Goal: Task Accomplishment & Management: Manage account settings

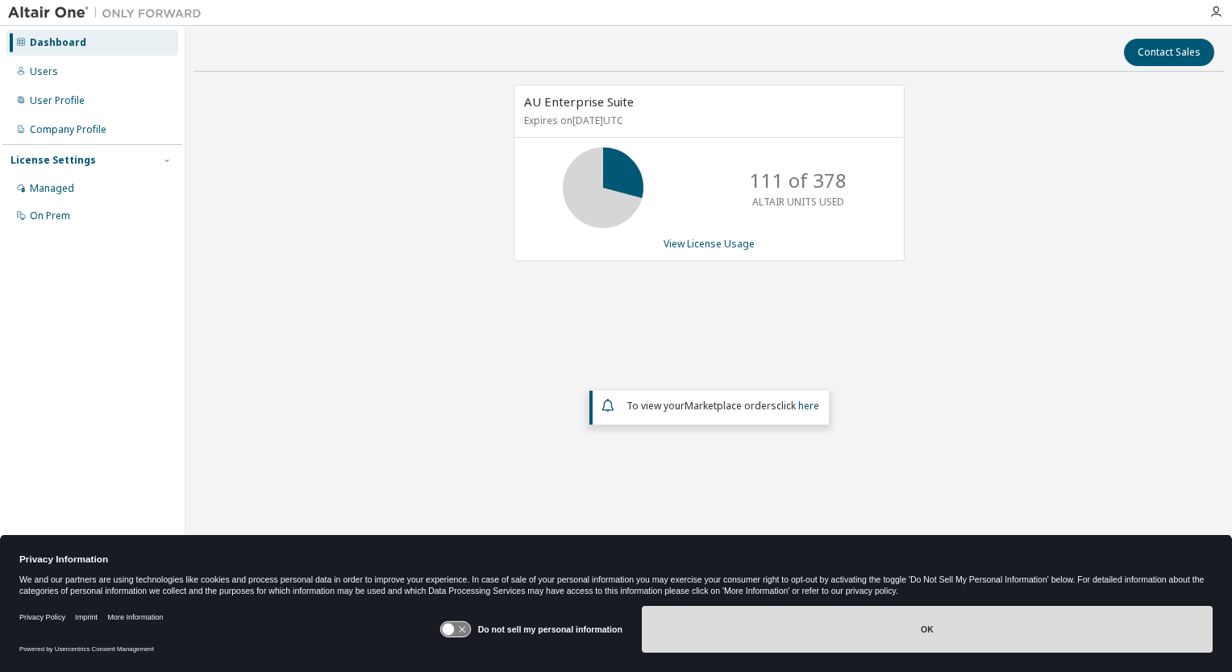
click at [923, 627] on button "OK" at bounding box center [927, 629] width 571 height 47
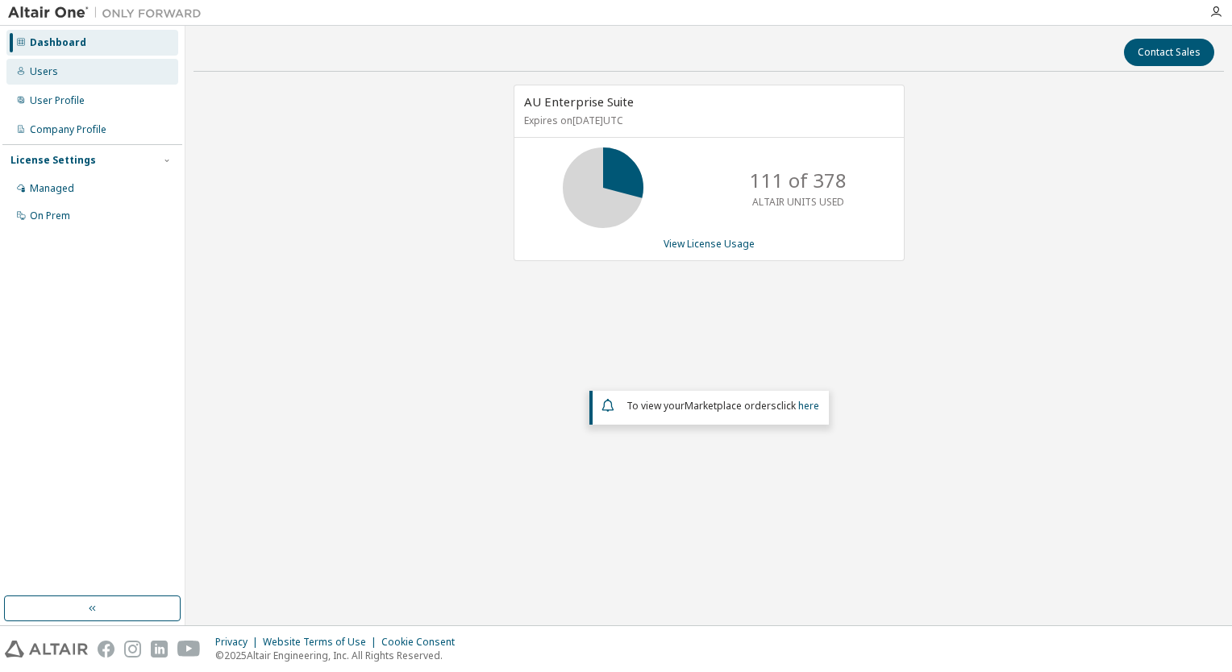
click at [32, 69] on div "Users" at bounding box center [44, 71] width 28 height 13
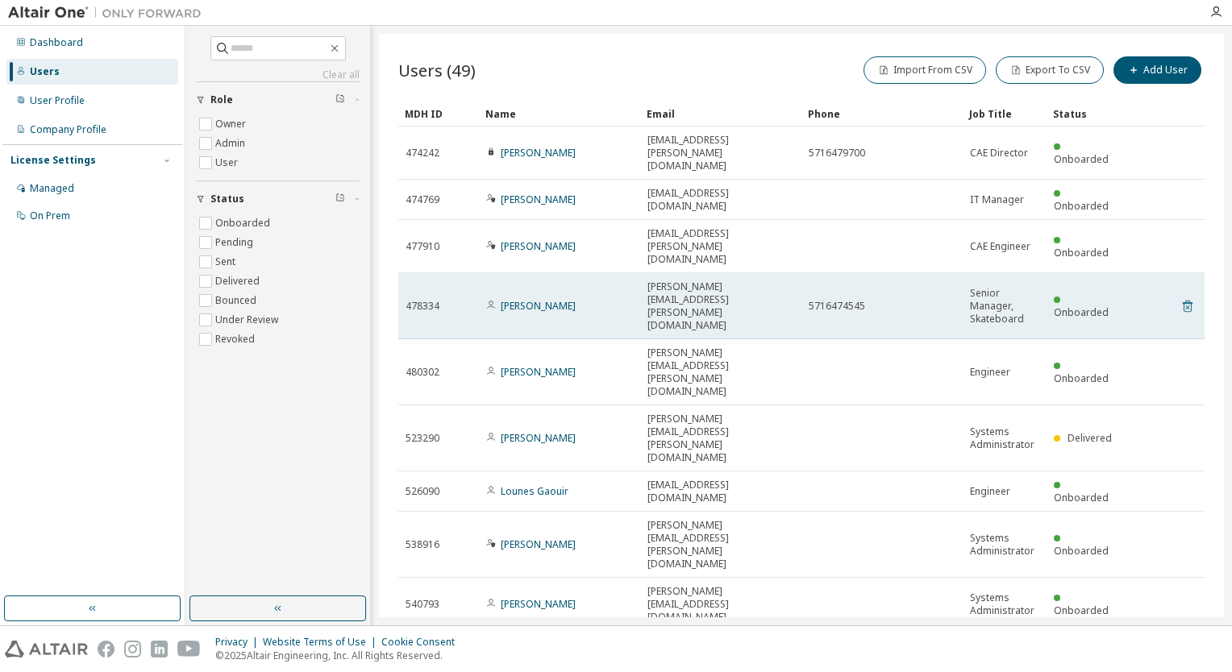
click at [1186, 301] on icon at bounding box center [1187, 307] width 10 height 12
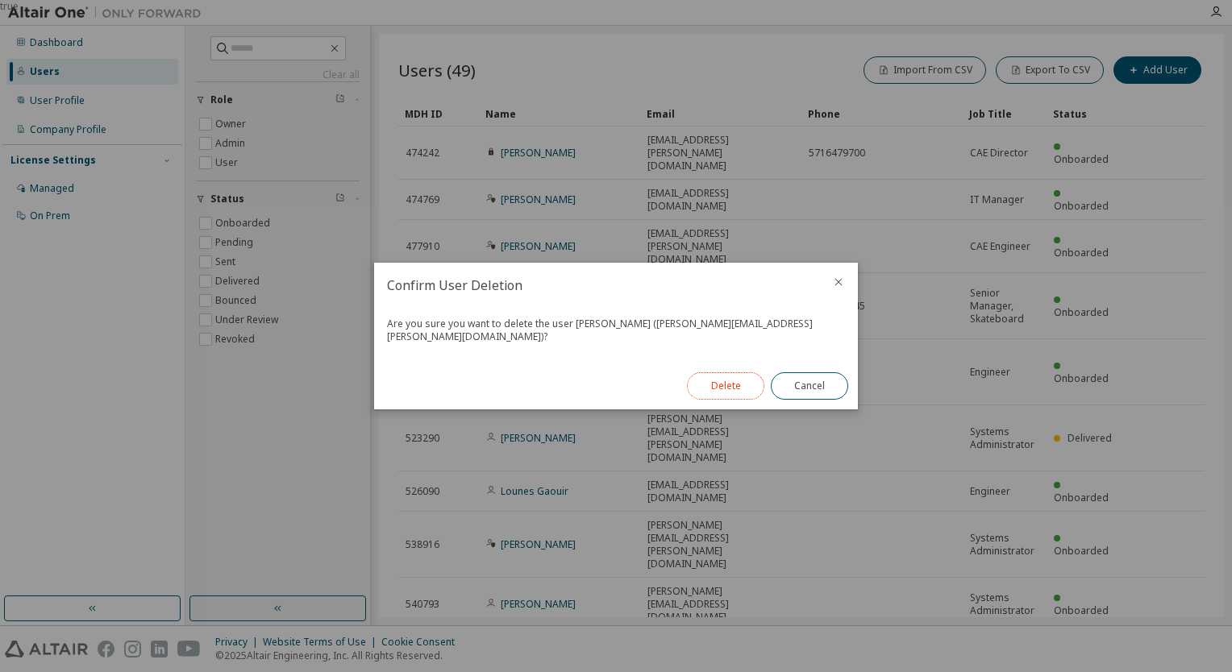
click at [731, 378] on button "Delete" at bounding box center [725, 385] width 77 height 27
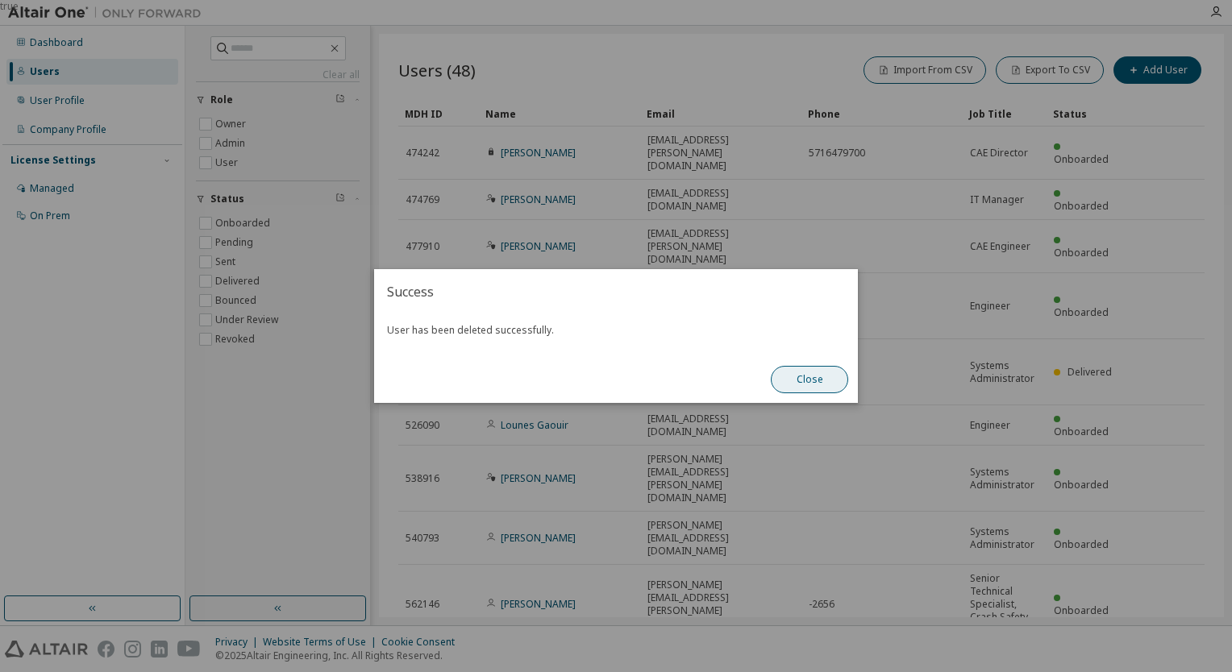
click at [810, 379] on button "Close" at bounding box center [808, 379] width 77 height 27
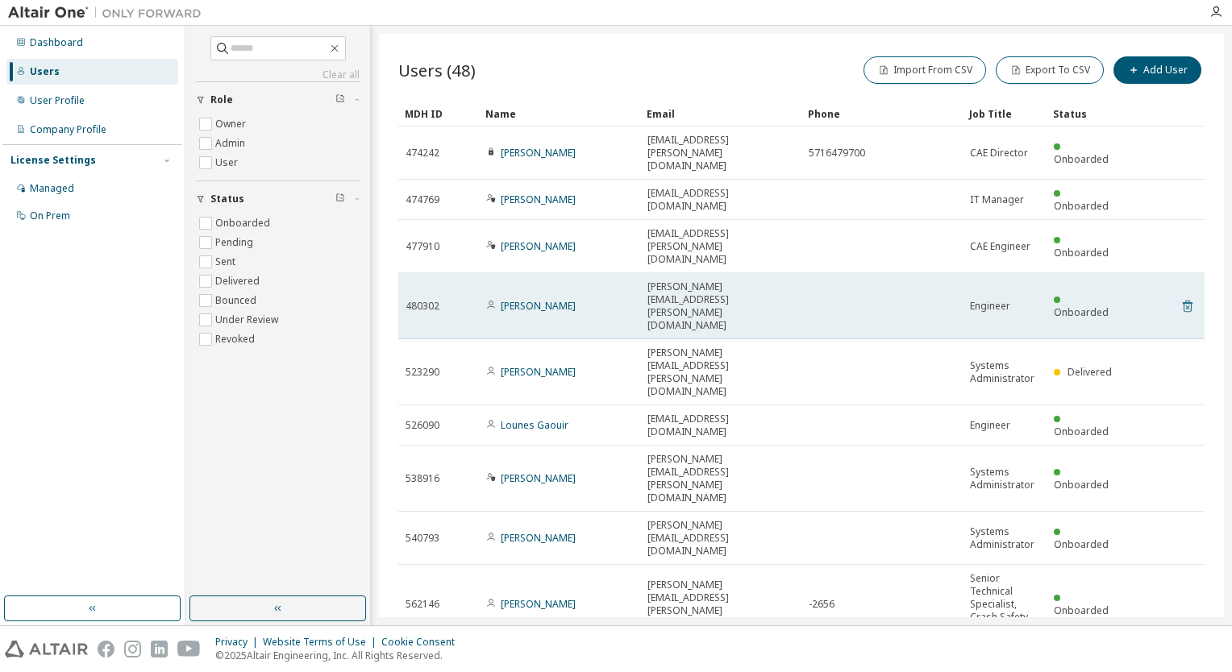
click at [1188, 301] on icon at bounding box center [1187, 307] width 10 height 12
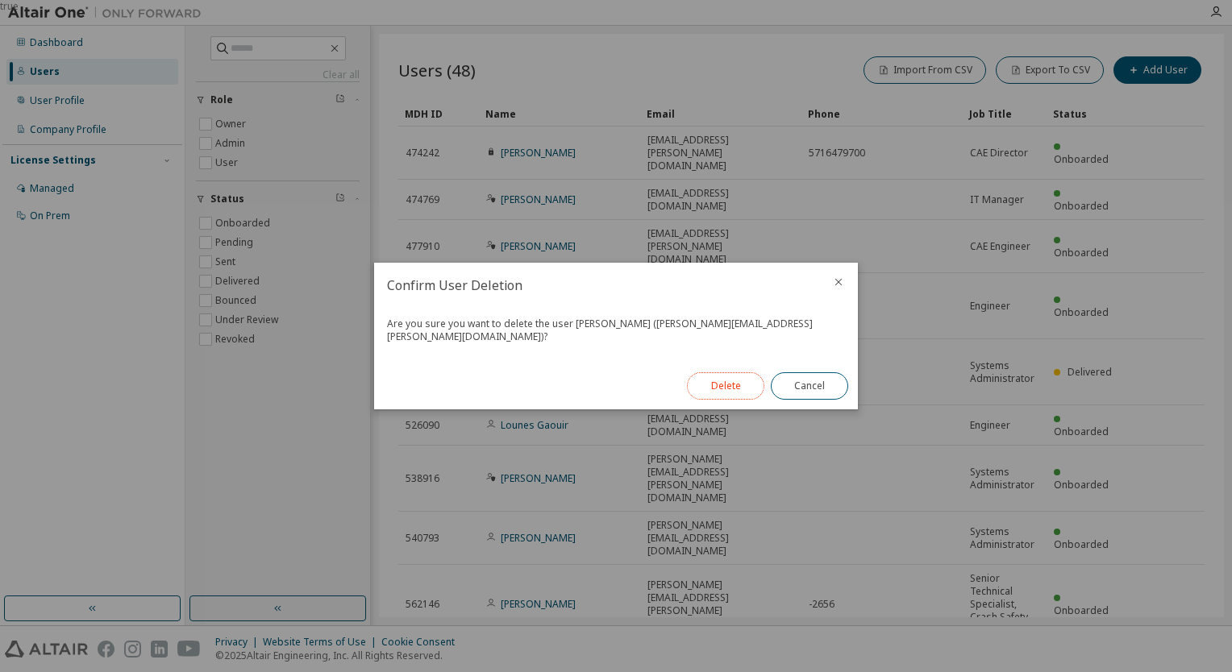
click at [724, 376] on button "Delete" at bounding box center [725, 385] width 77 height 27
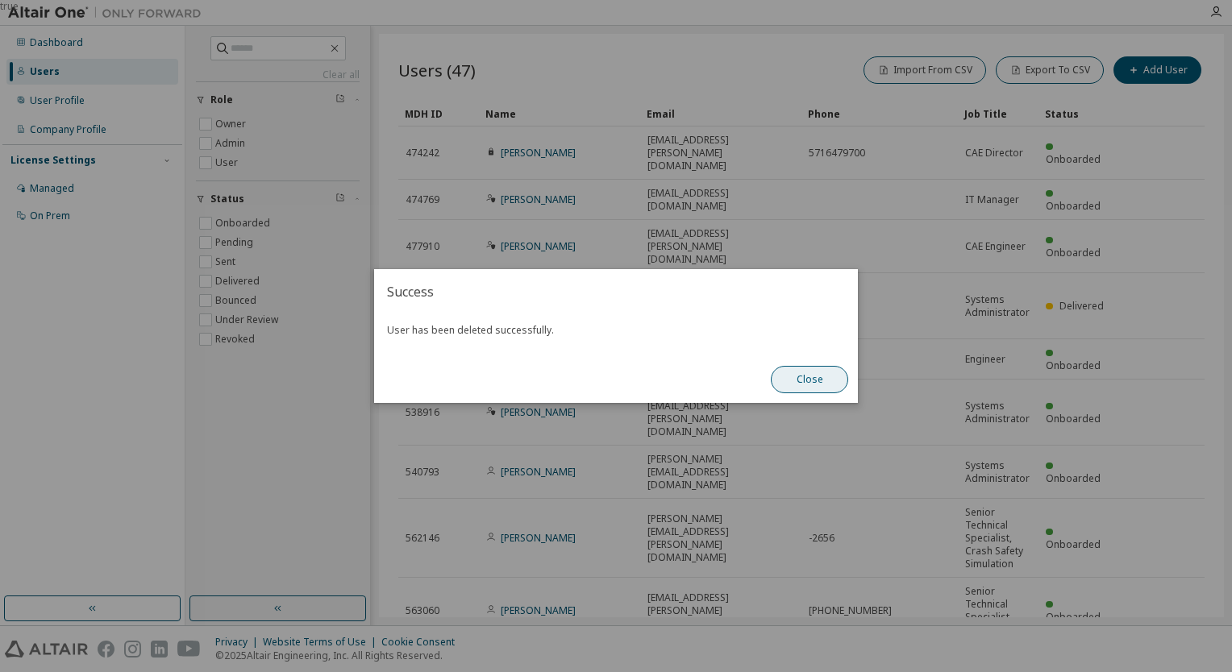
click at [820, 384] on button "Close" at bounding box center [808, 379] width 77 height 27
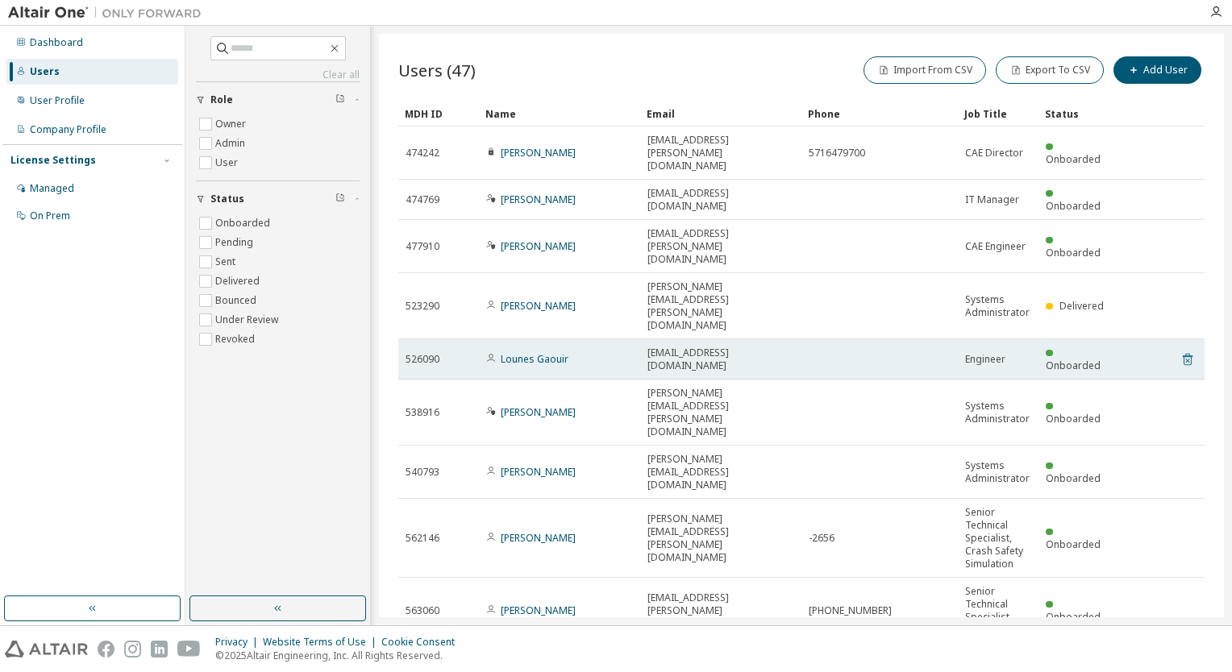
click at [1182, 354] on icon at bounding box center [1187, 360] width 10 height 12
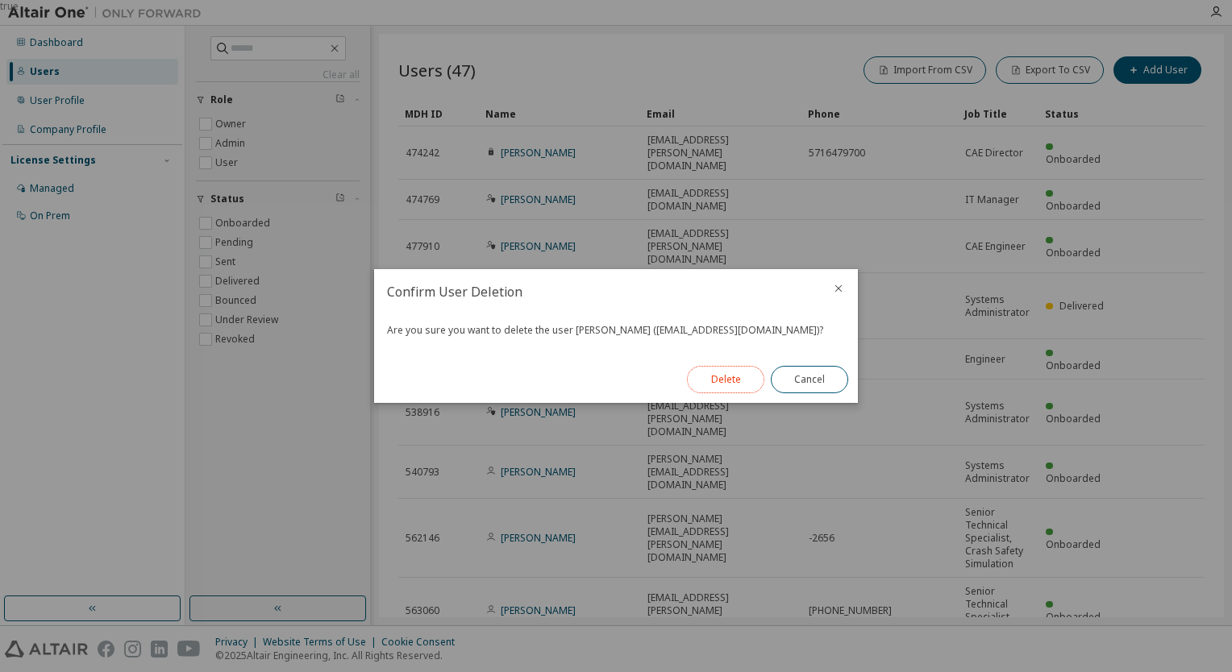
click at [721, 384] on button "Delete" at bounding box center [725, 379] width 77 height 27
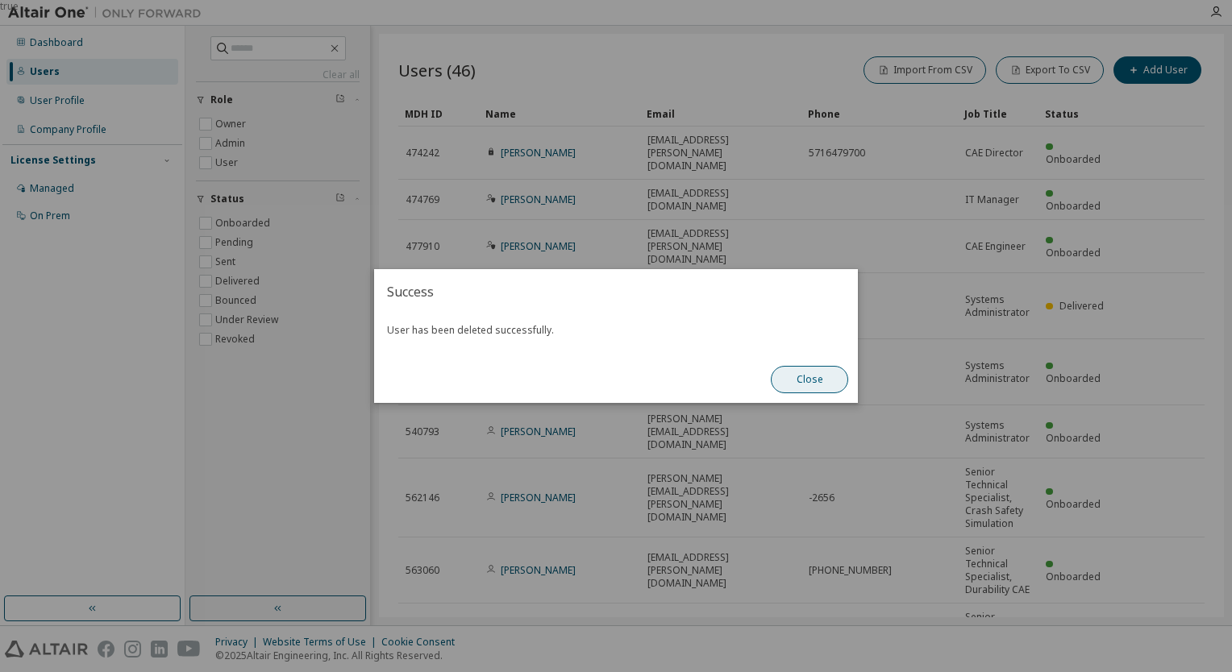
click at [805, 376] on button "Close" at bounding box center [808, 379] width 77 height 27
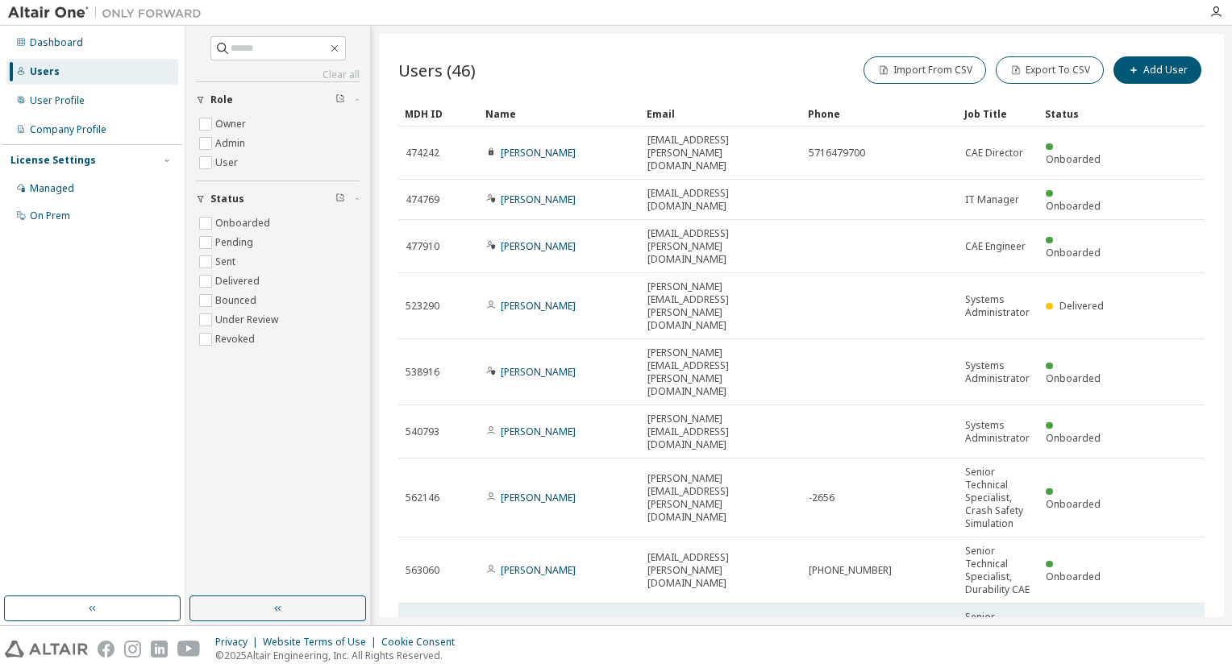
click at [1180, 640] on icon at bounding box center [1187, 649] width 15 height 19
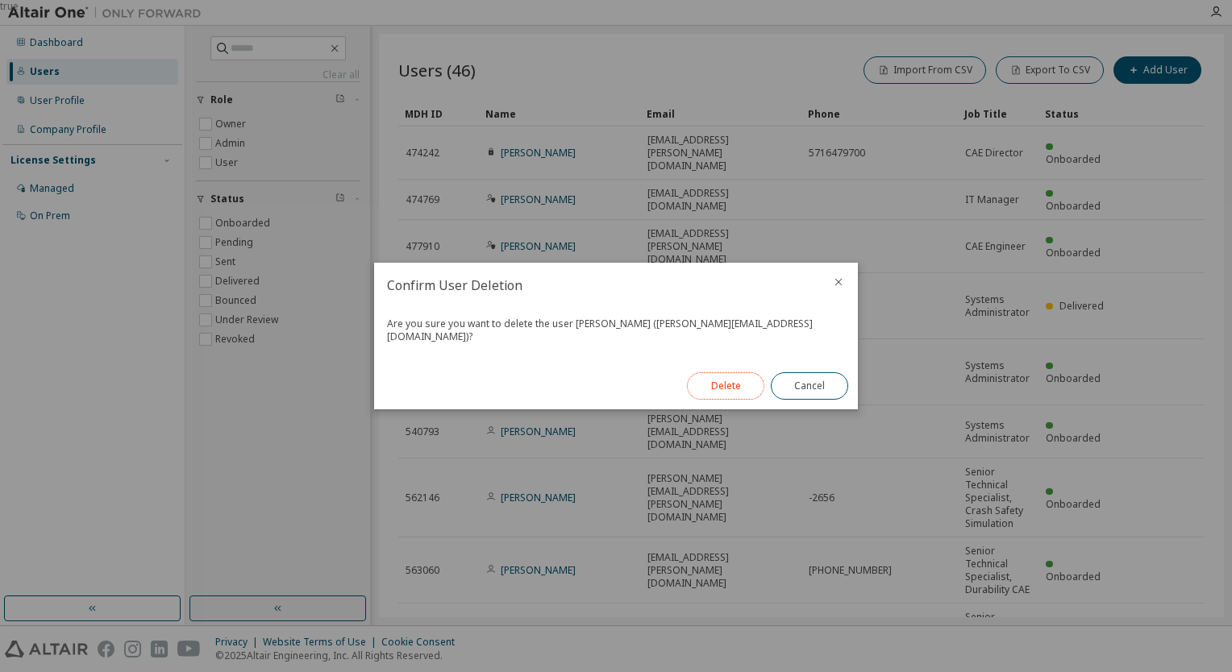
click at [729, 382] on button "Delete" at bounding box center [725, 385] width 77 height 27
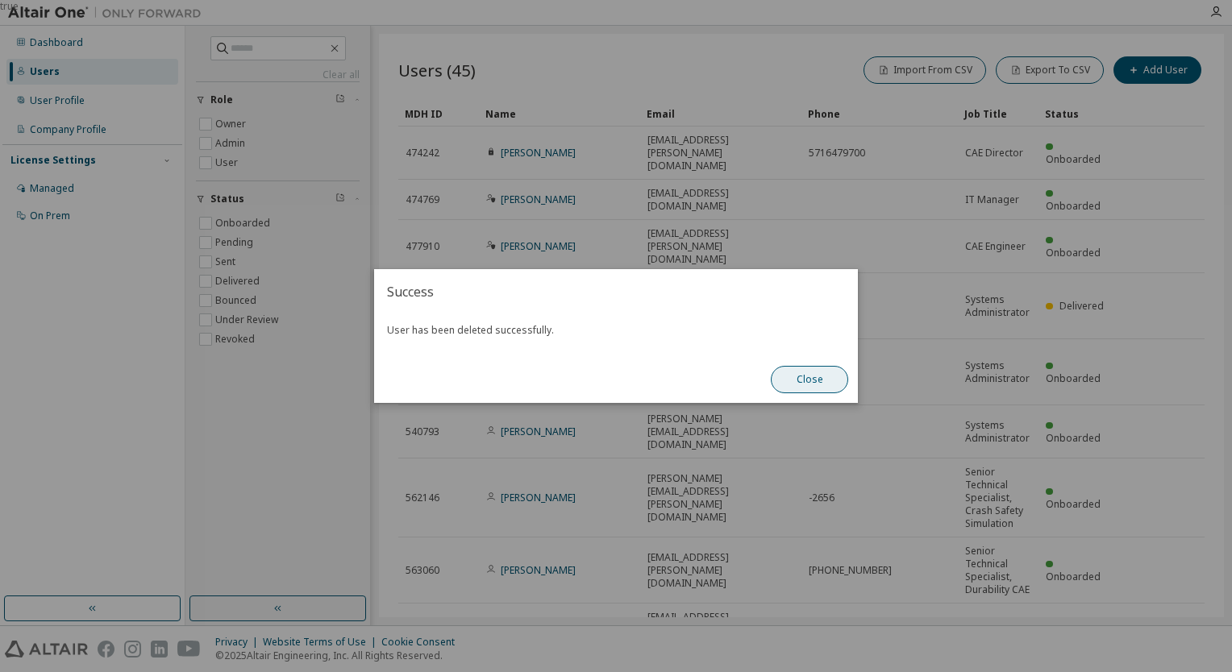
click at [813, 372] on button "Close" at bounding box center [808, 379] width 77 height 27
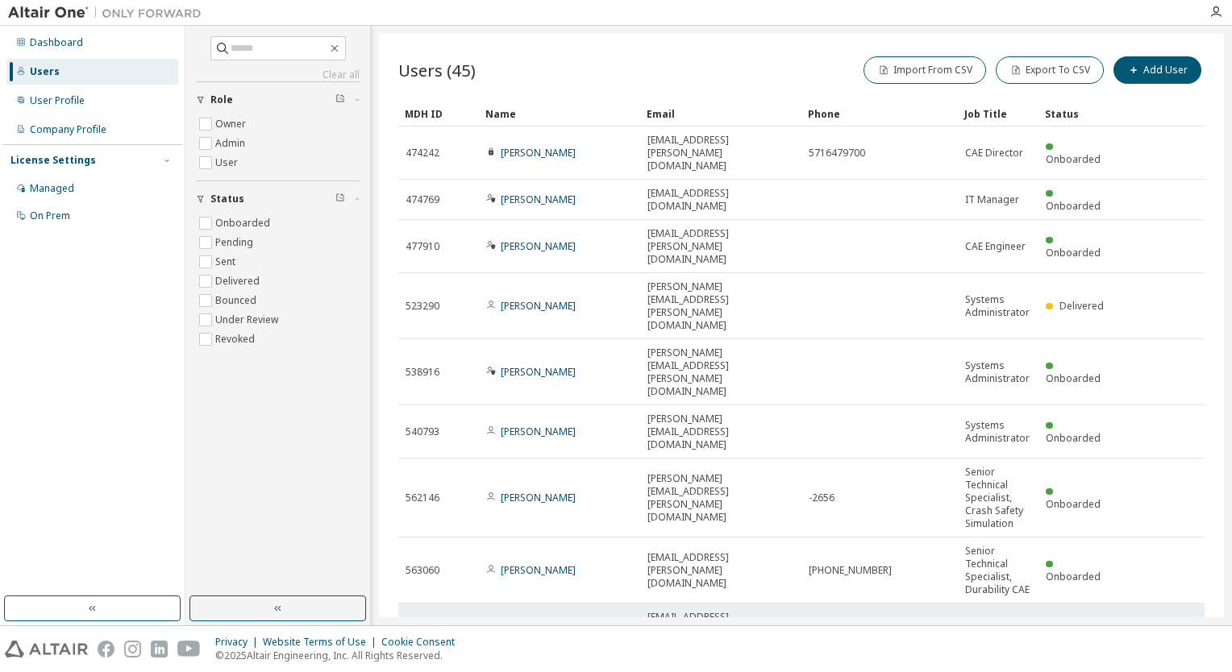
click at [1185, 629] on icon at bounding box center [1187, 631] width 4 height 4
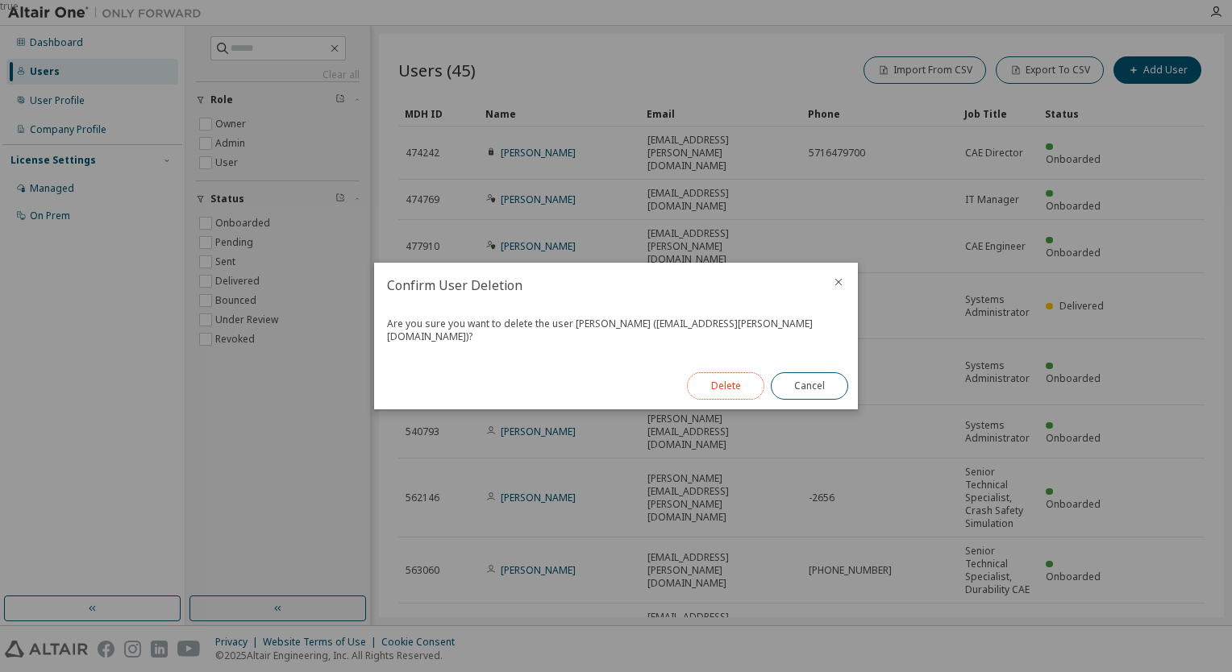
click at [716, 384] on button "Delete" at bounding box center [725, 385] width 77 height 27
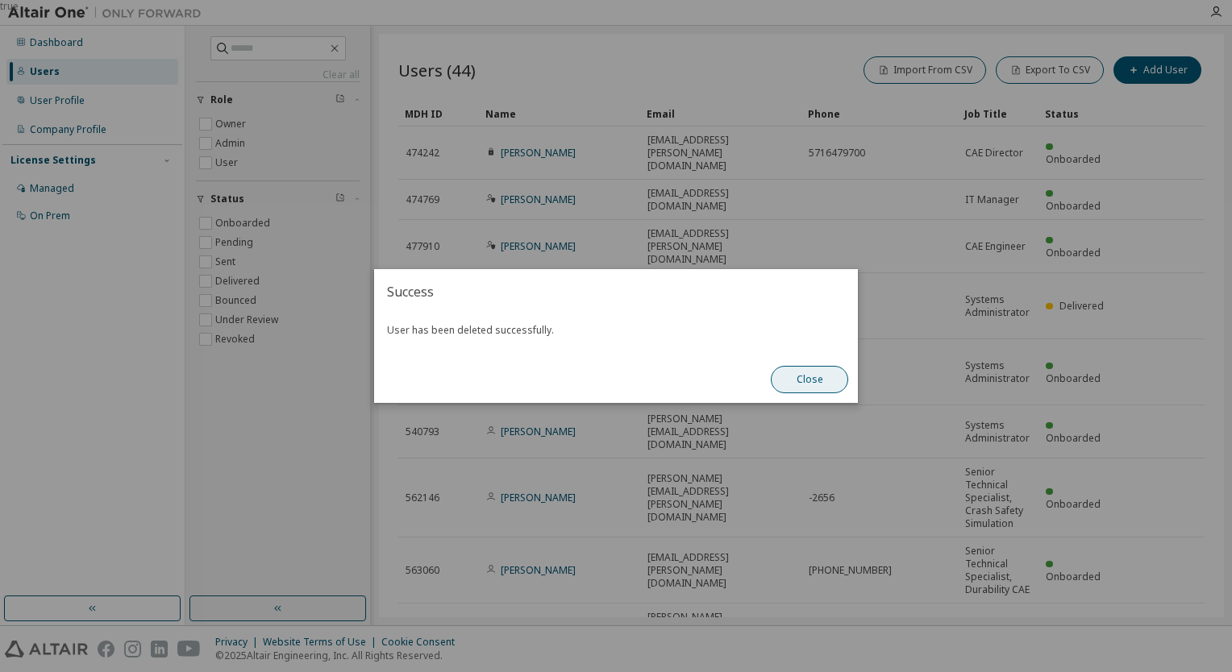
click at [819, 372] on button "Close" at bounding box center [808, 379] width 77 height 27
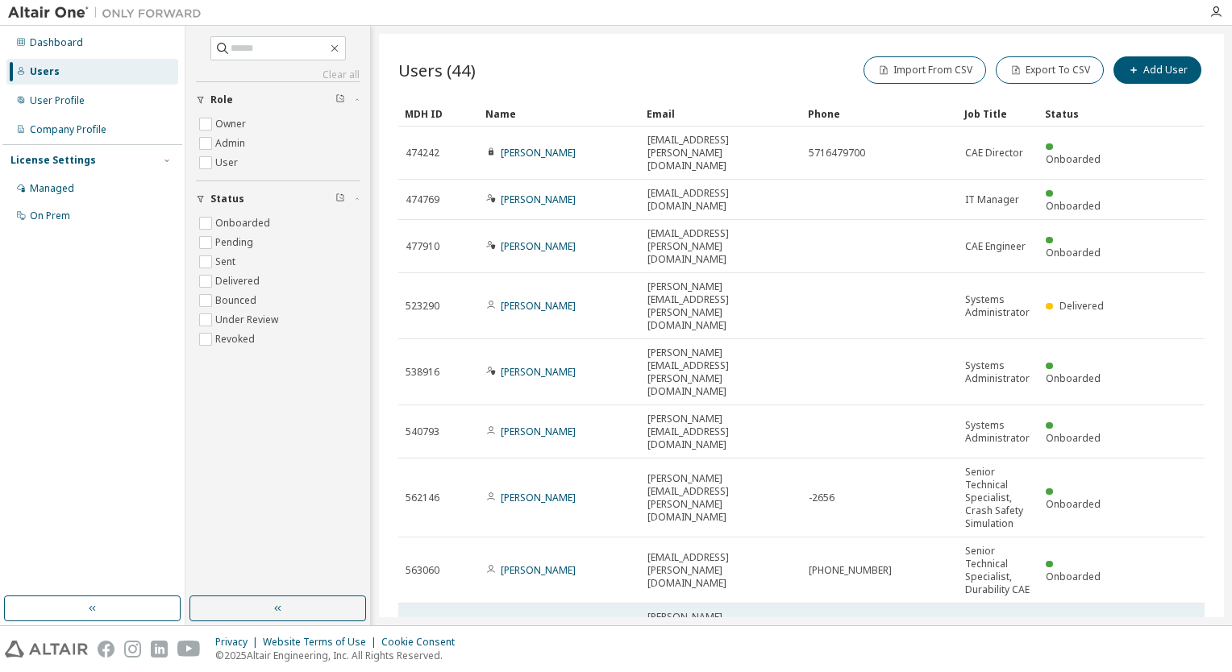
click at [1185, 636] on icon at bounding box center [1187, 638] width 4 height 4
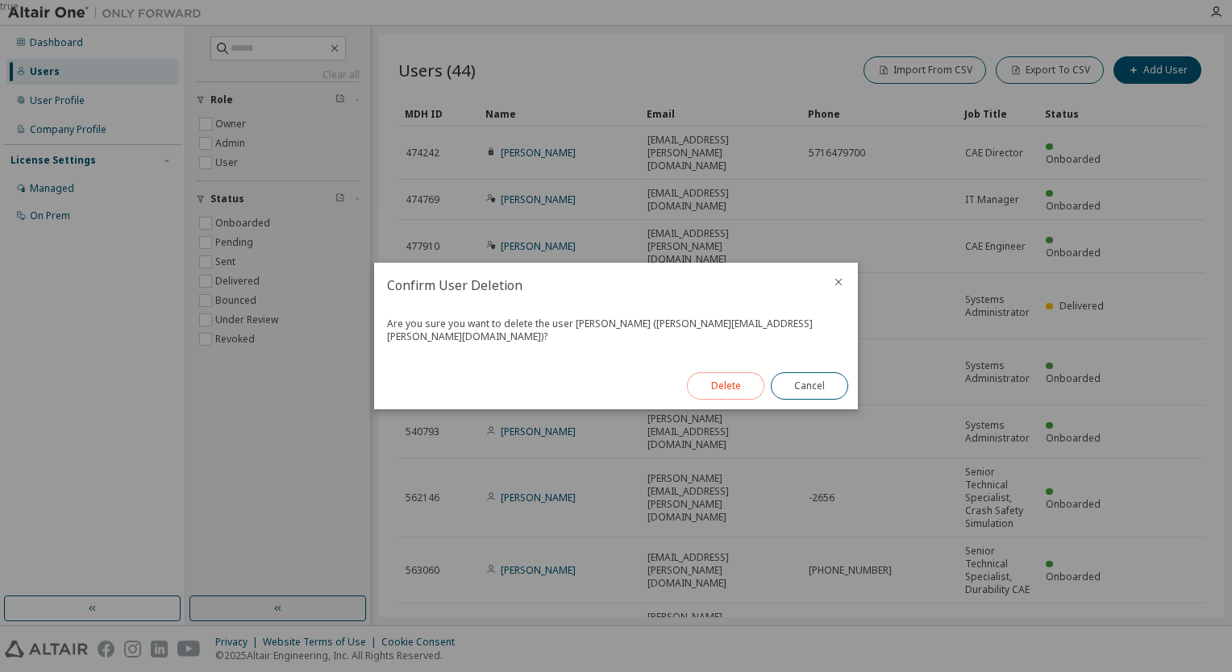
click at [708, 374] on button "Delete" at bounding box center [725, 385] width 77 height 27
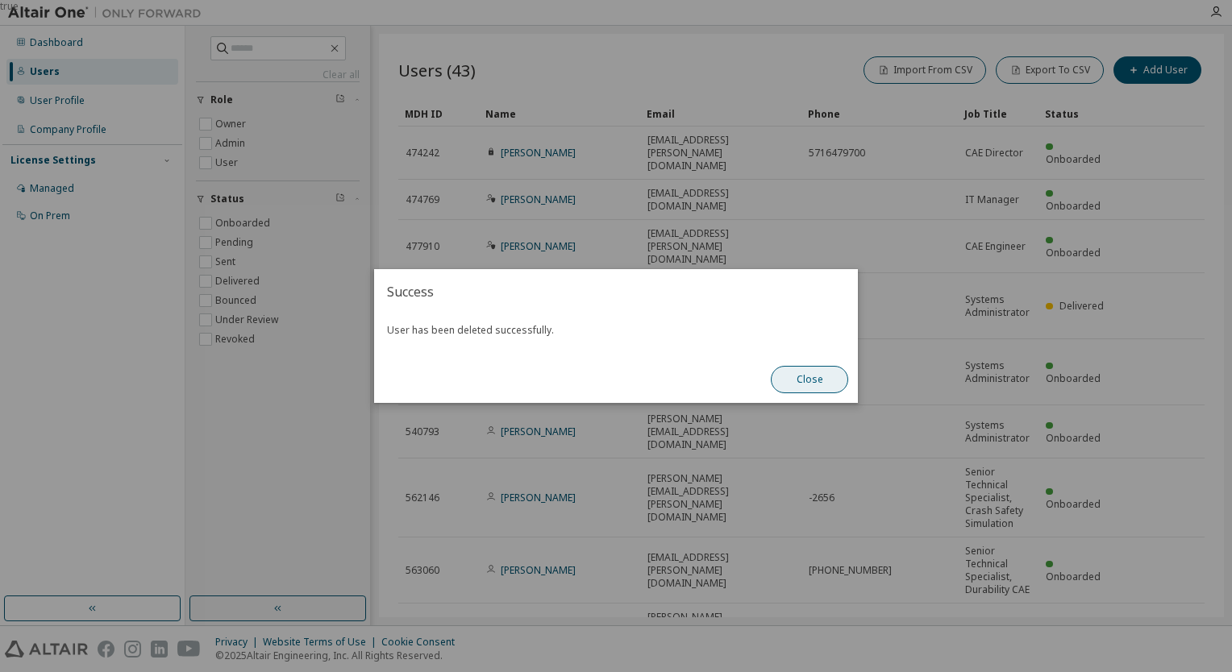
click at [819, 376] on button "Close" at bounding box center [808, 379] width 77 height 27
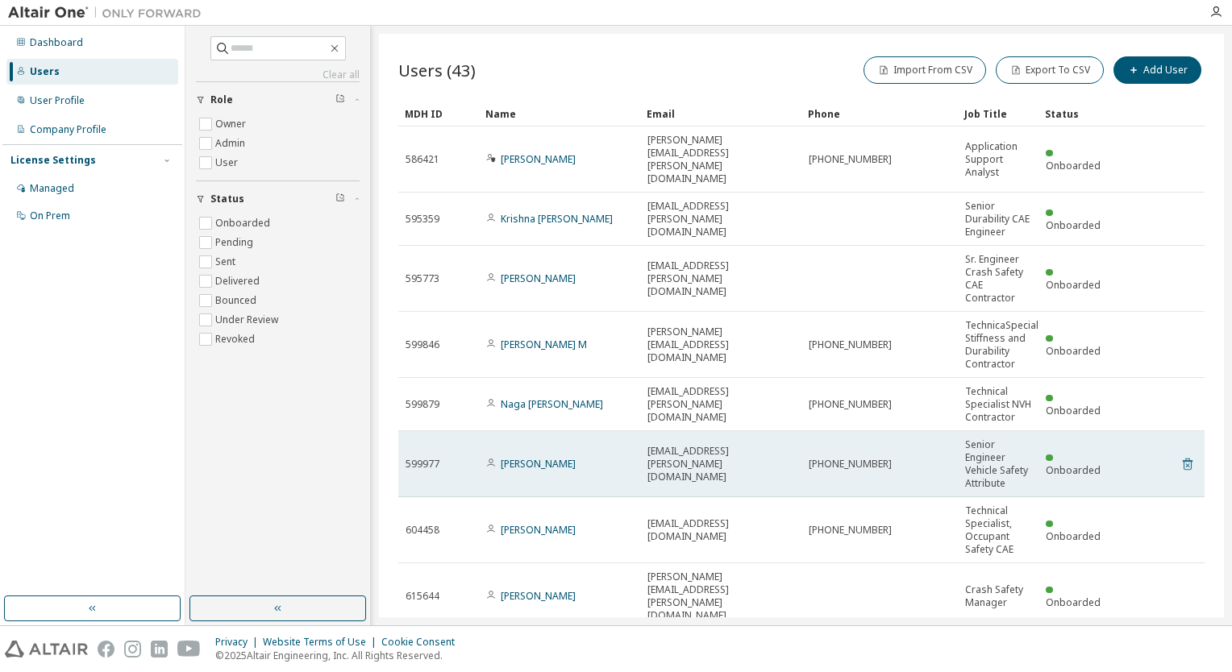
click at [1185, 463] on icon at bounding box center [1187, 465] width 4 height 4
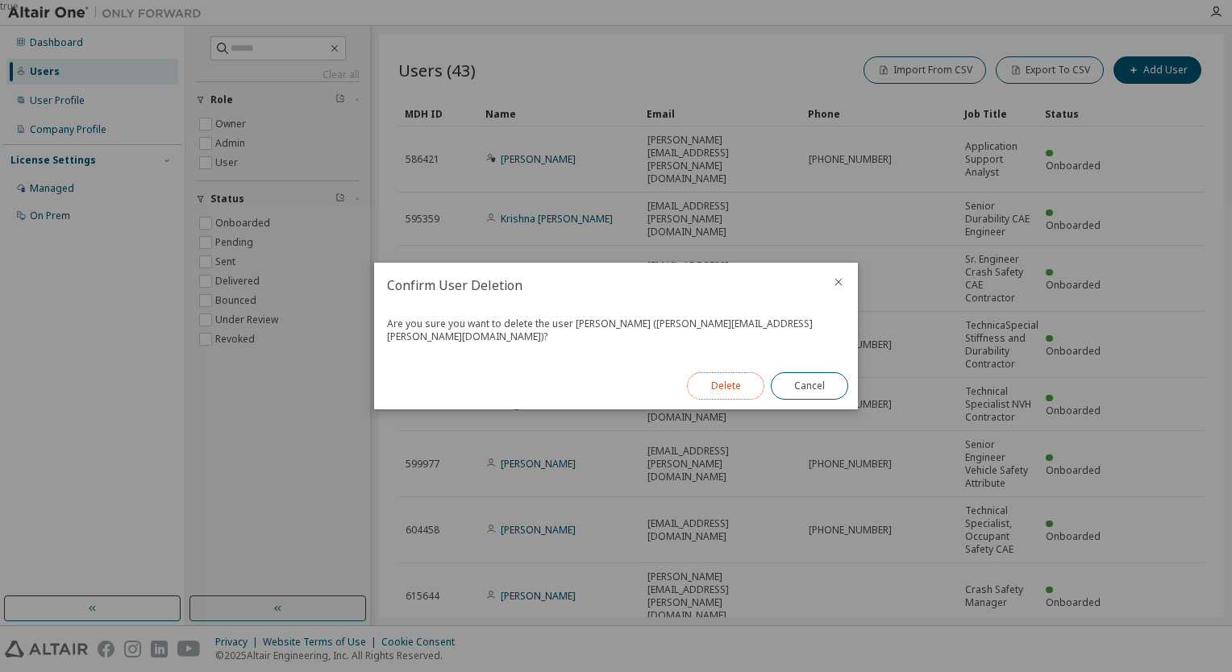
click at [733, 379] on button "Delete" at bounding box center [725, 385] width 77 height 27
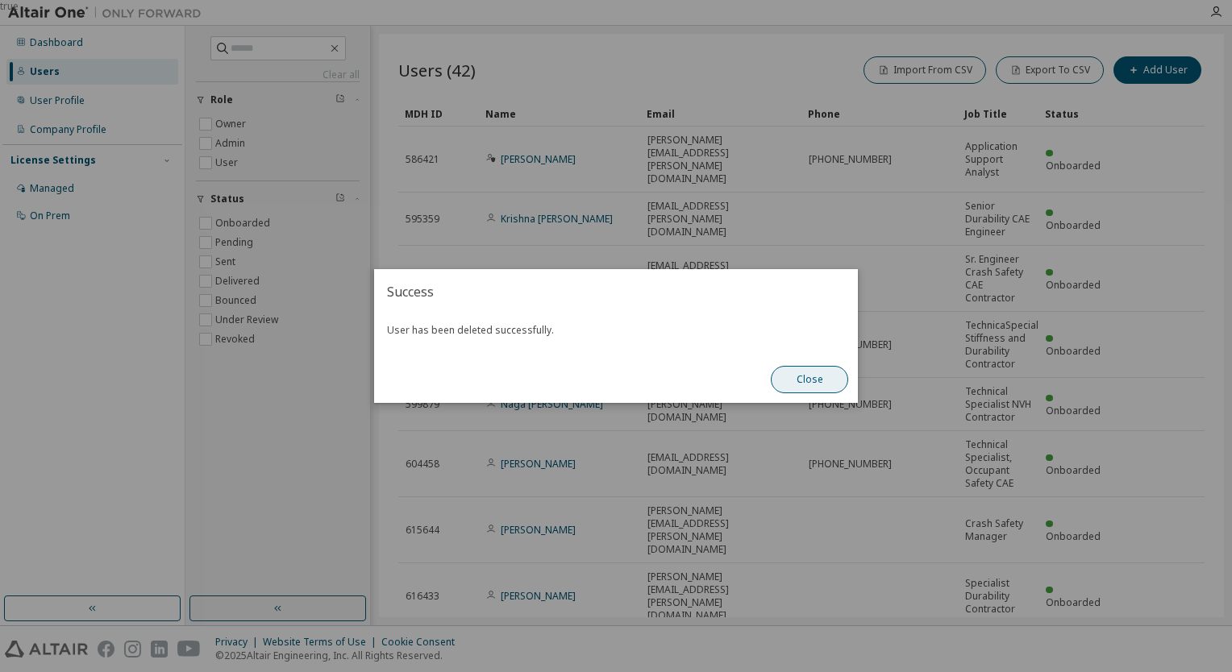
click at [802, 378] on button "Close" at bounding box center [808, 379] width 77 height 27
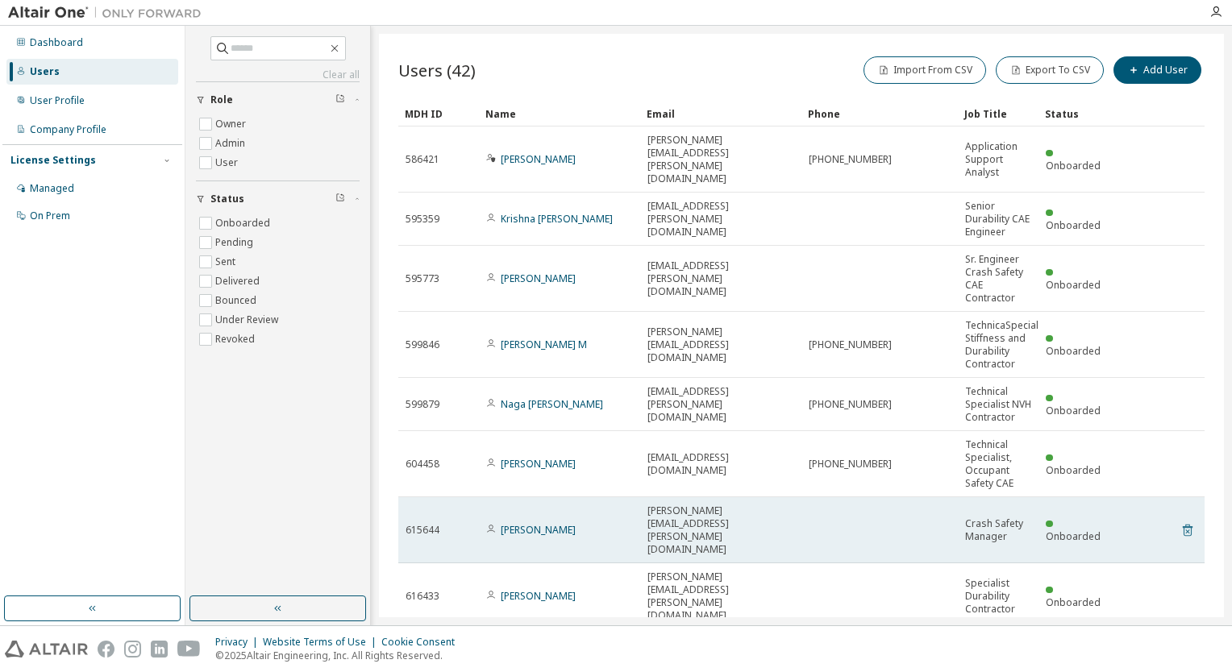
click at [1182, 525] on icon at bounding box center [1187, 531] width 10 height 12
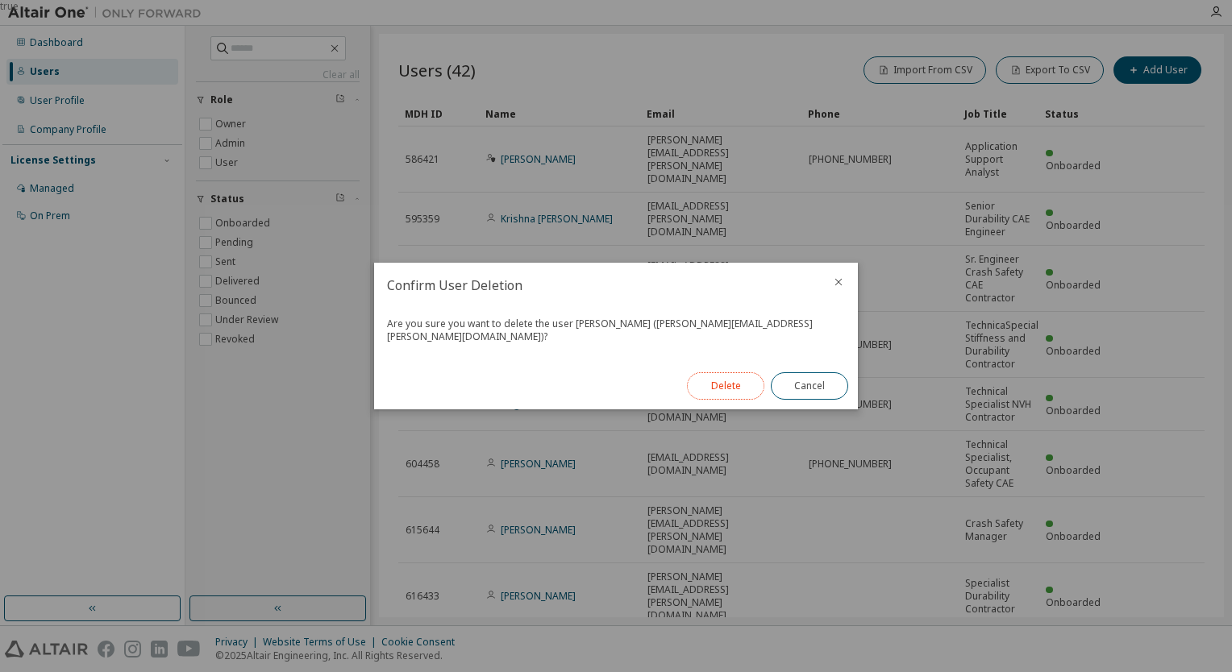
click at [738, 380] on button "Delete" at bounding box center [725, 385] width 77 height 27
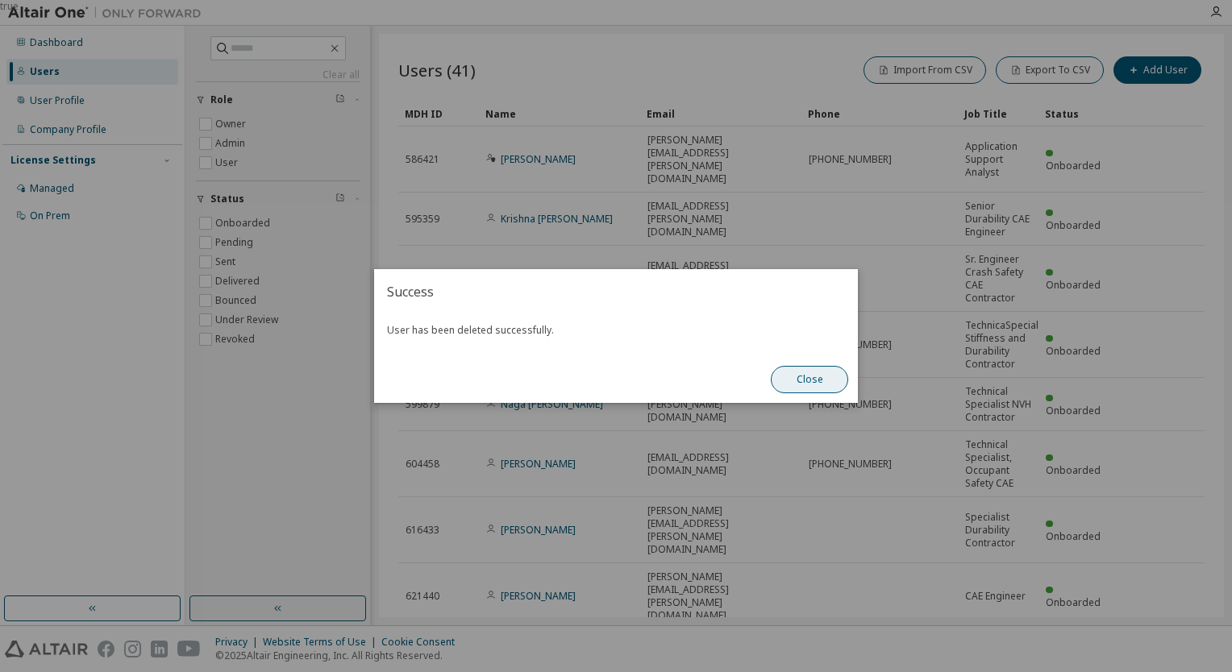
click at [814, 372] on button "Close" at bounding box center [808, 379] width 77 height 27
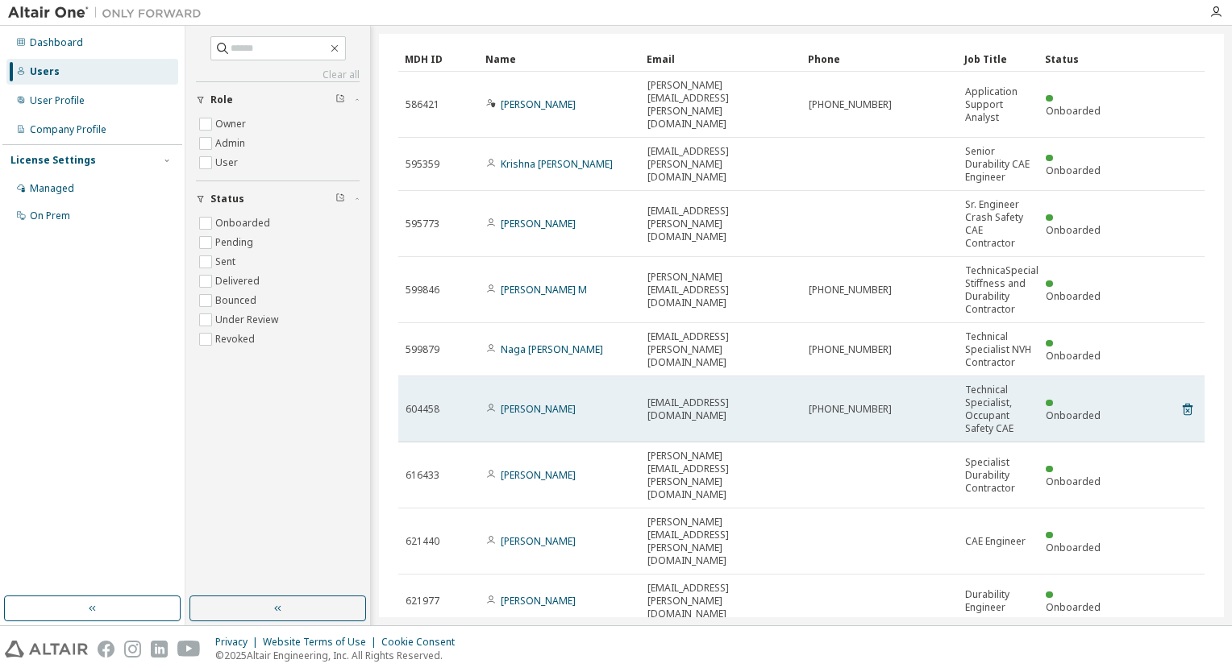
scroll to position [81, 0]
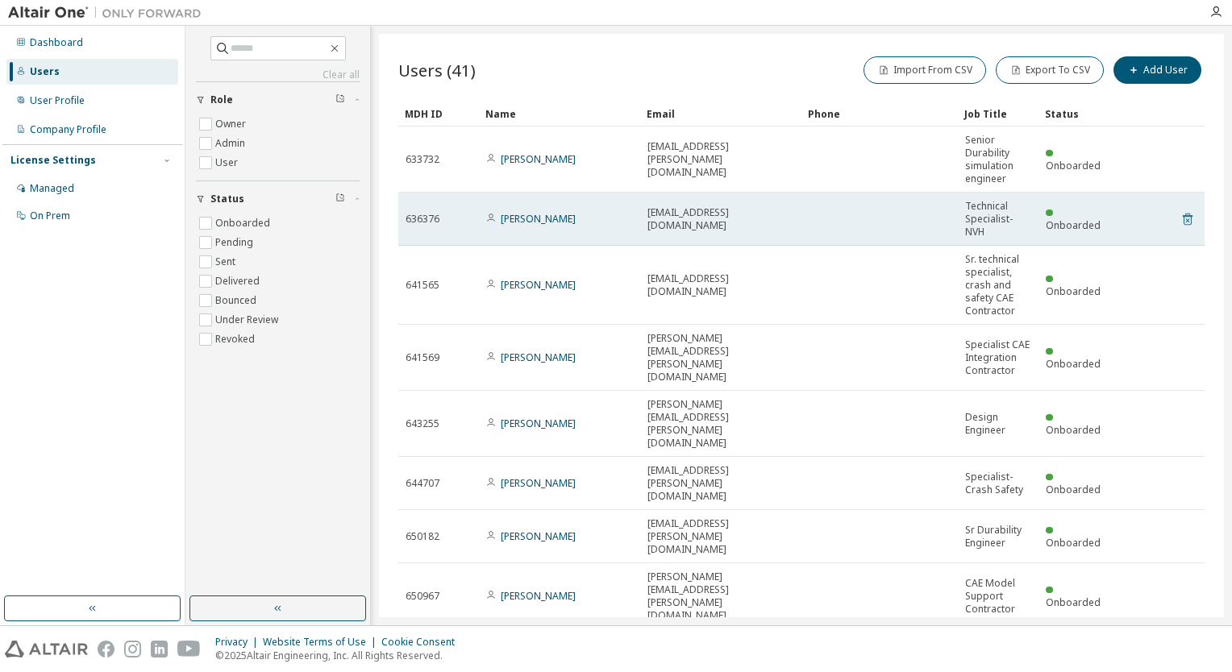
click at [1182, 214] on icon at bounding box center [1187, 220] width 10 height 12
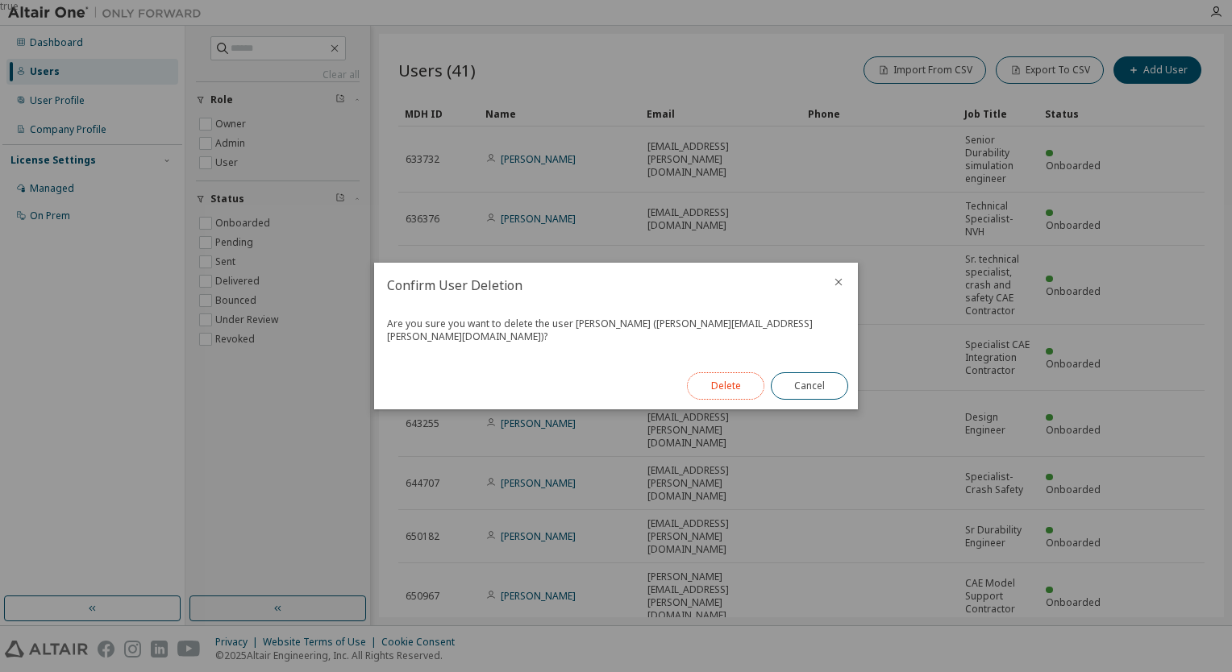
click at [738, 379] on button "Delete" at bounding box center [725, 385] width 77 height 27
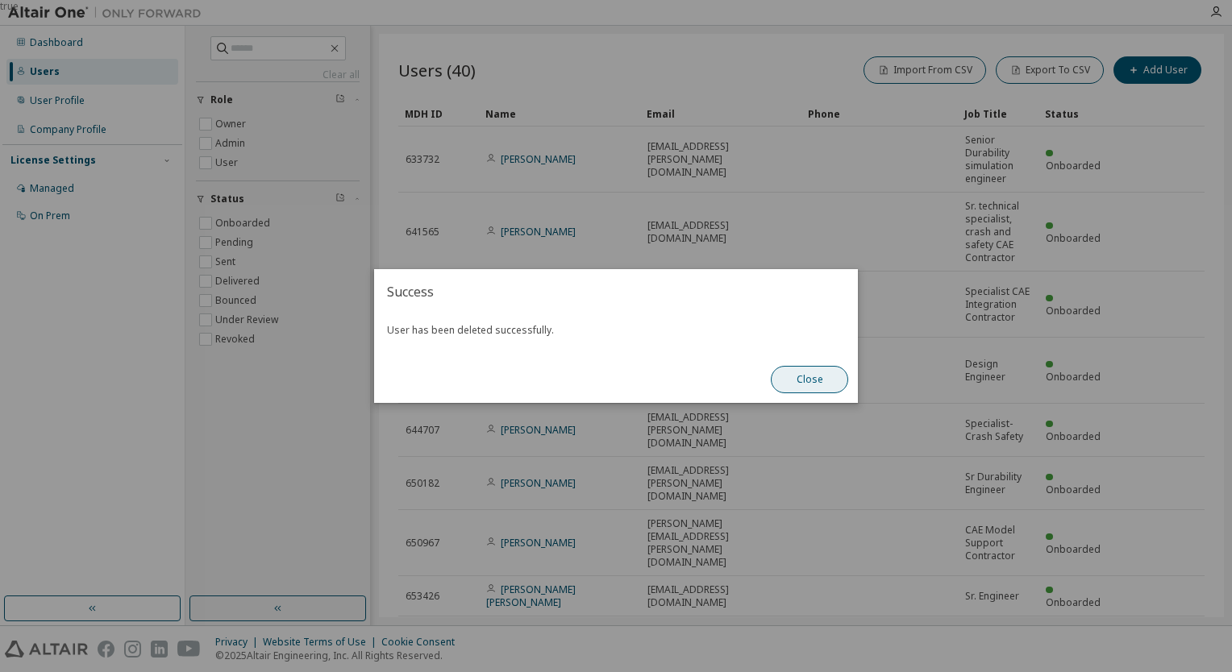
click at [832, 374] on button "Close" at bounding box center [808, 379] width 77 height 27
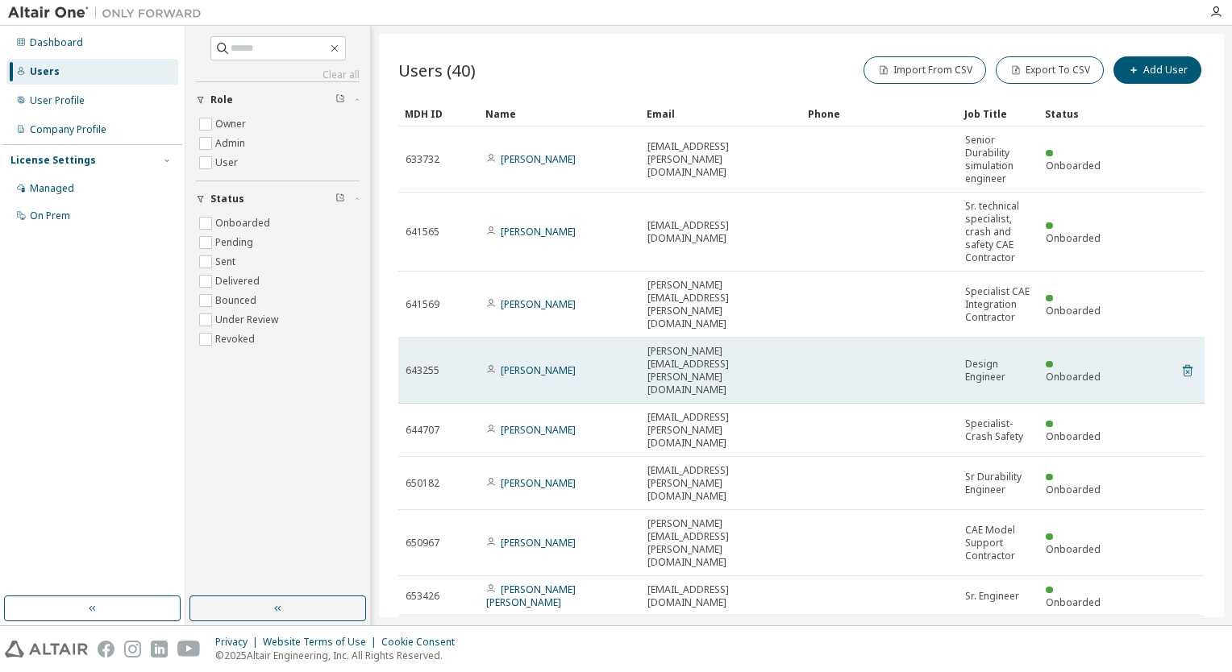
click at [1180, 361] on icon at bounding box center [1187, 370] width 15 height 19
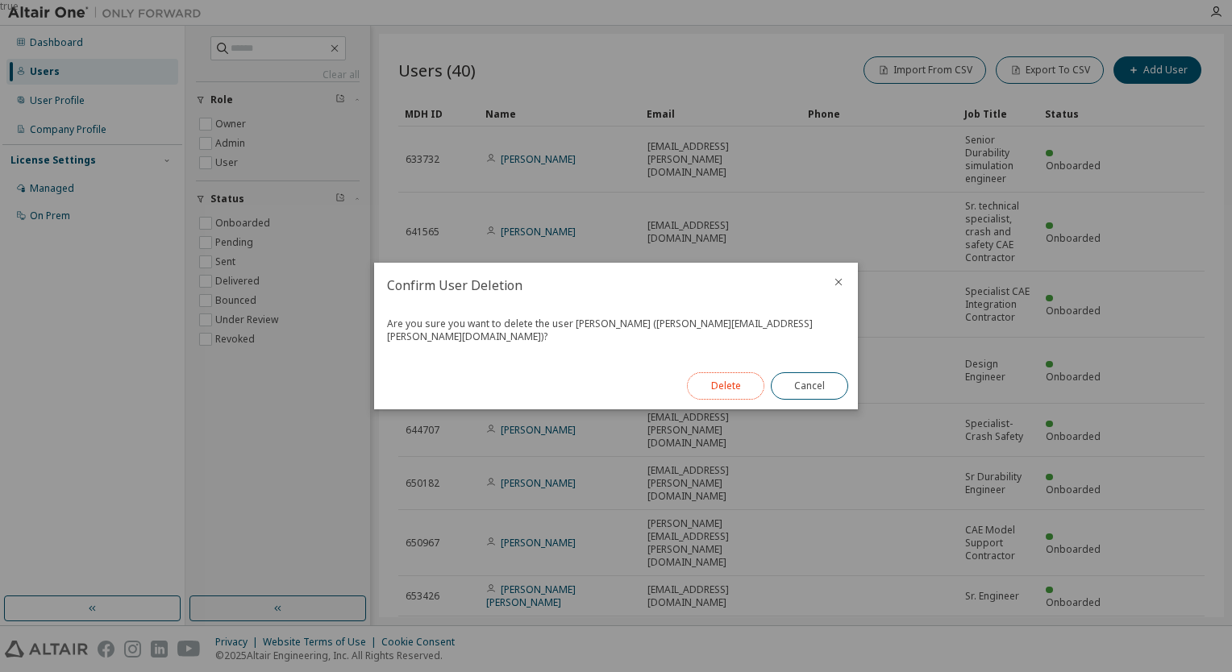
click at [736, 376] on button "Delete" at bounding box center [725, 385] width 77 height 27
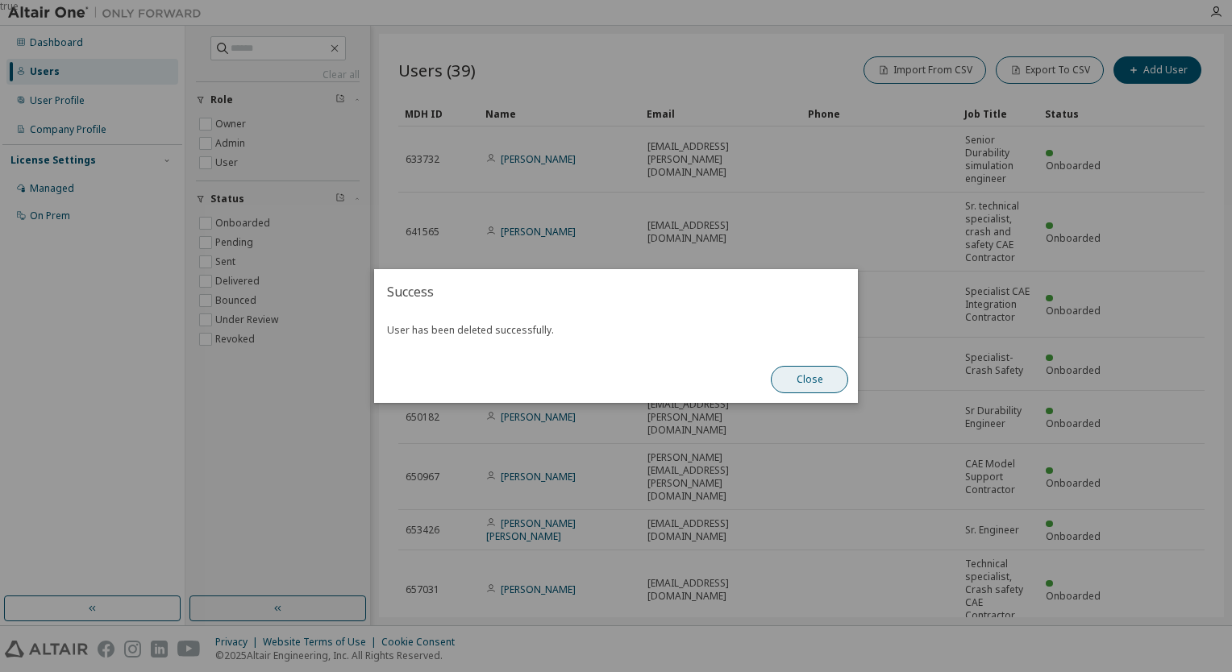
click at [814, 382] on button "Close" at bounding box center [808, 379] width 77 height 27
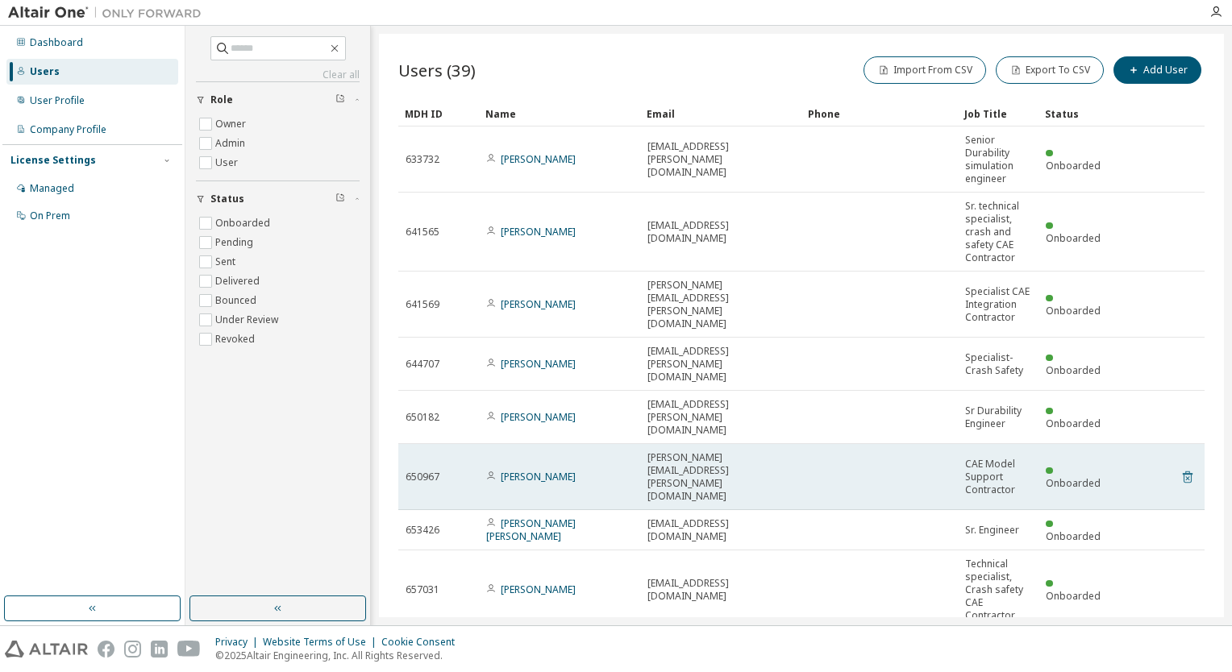
click at [1180, 467] on icon at bounding box center [1187, 476] width 15 height 19
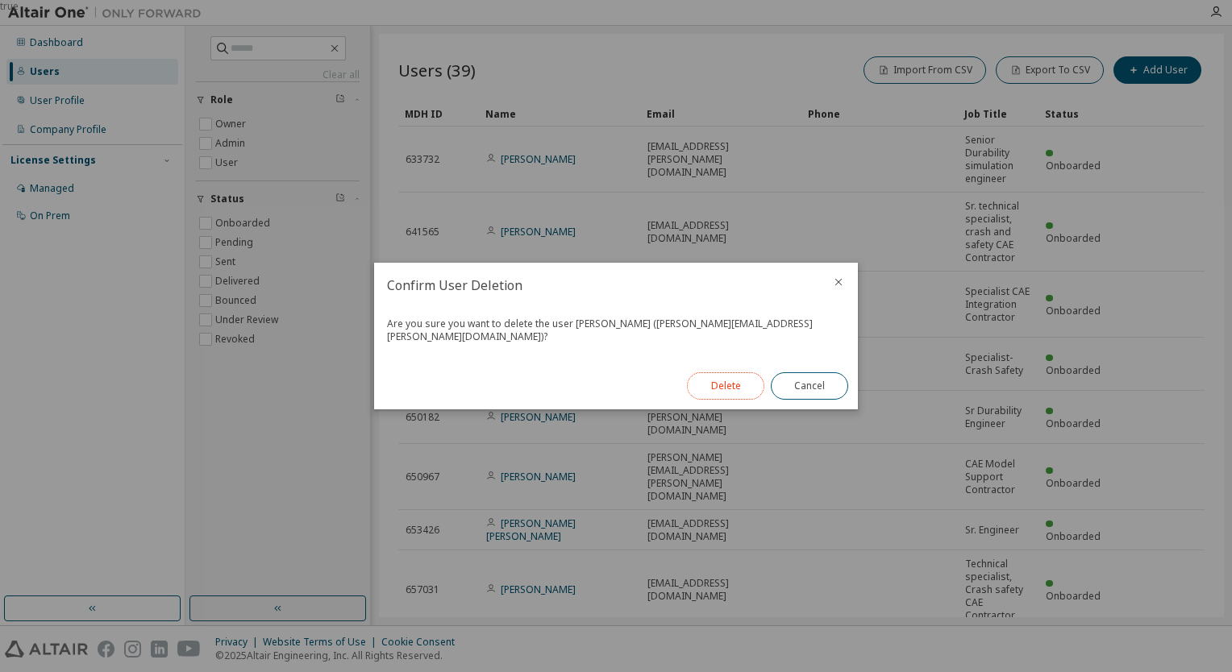
click at [730, 385] on button "Delete" at bounding box center [725, 385] width 77 height 27
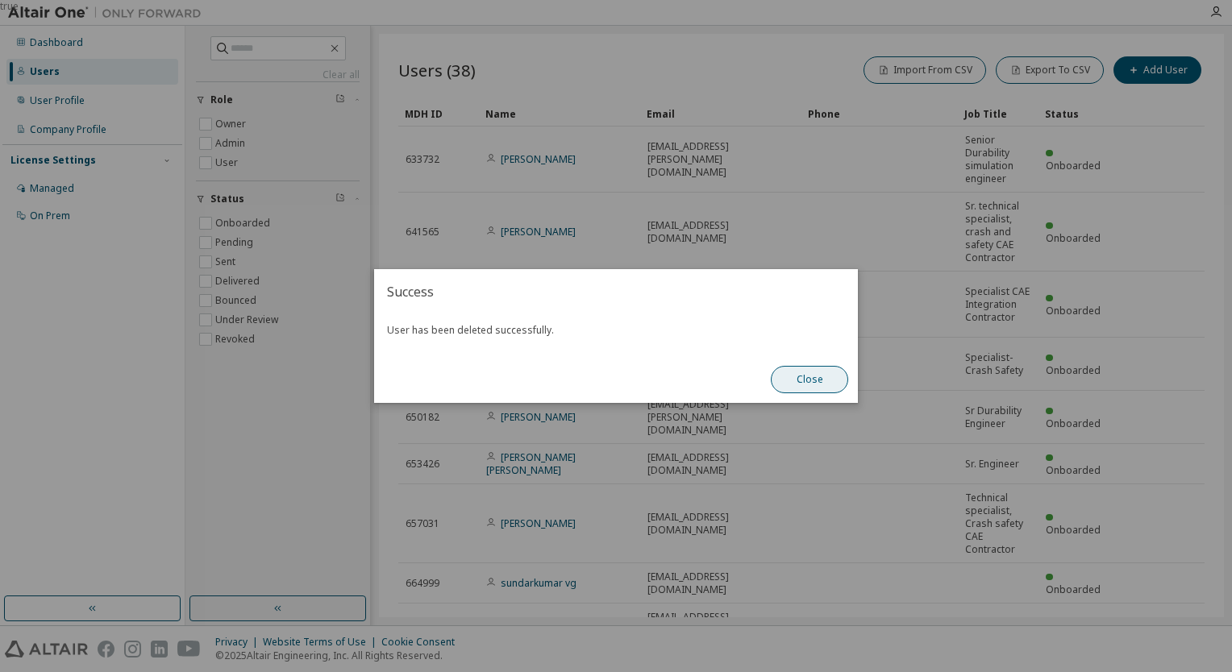
click at [802, 377] on button "Close" at bounding box center [808, 379] width 77 height 27
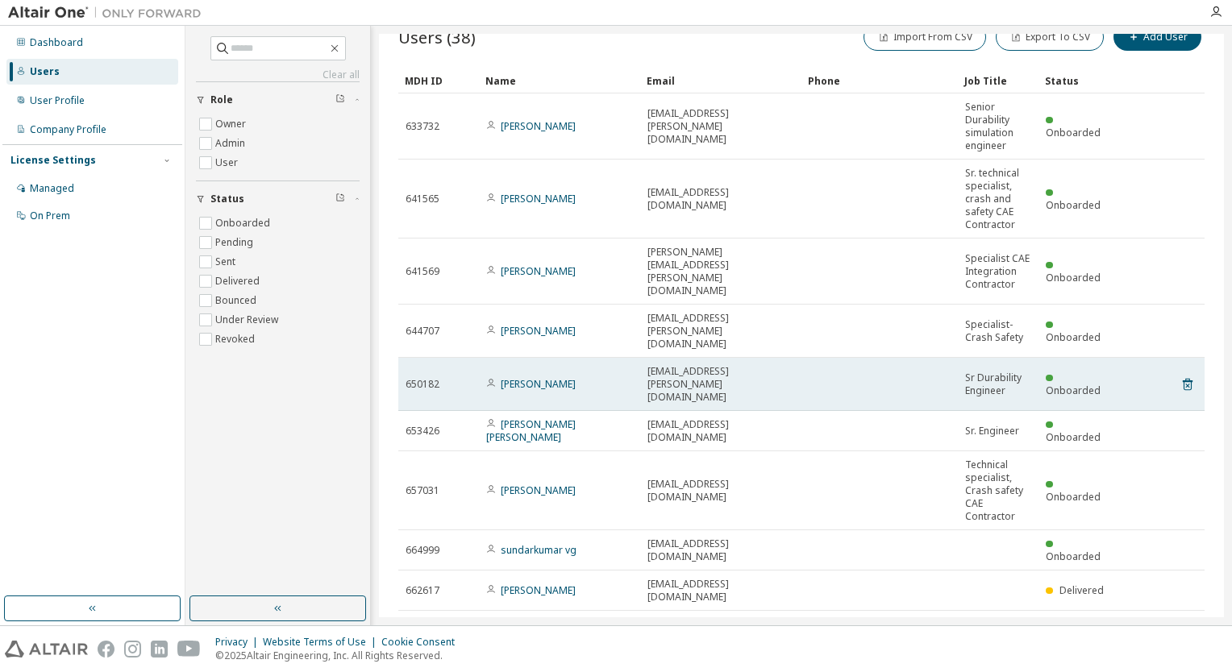
scroll to position [50, 0]
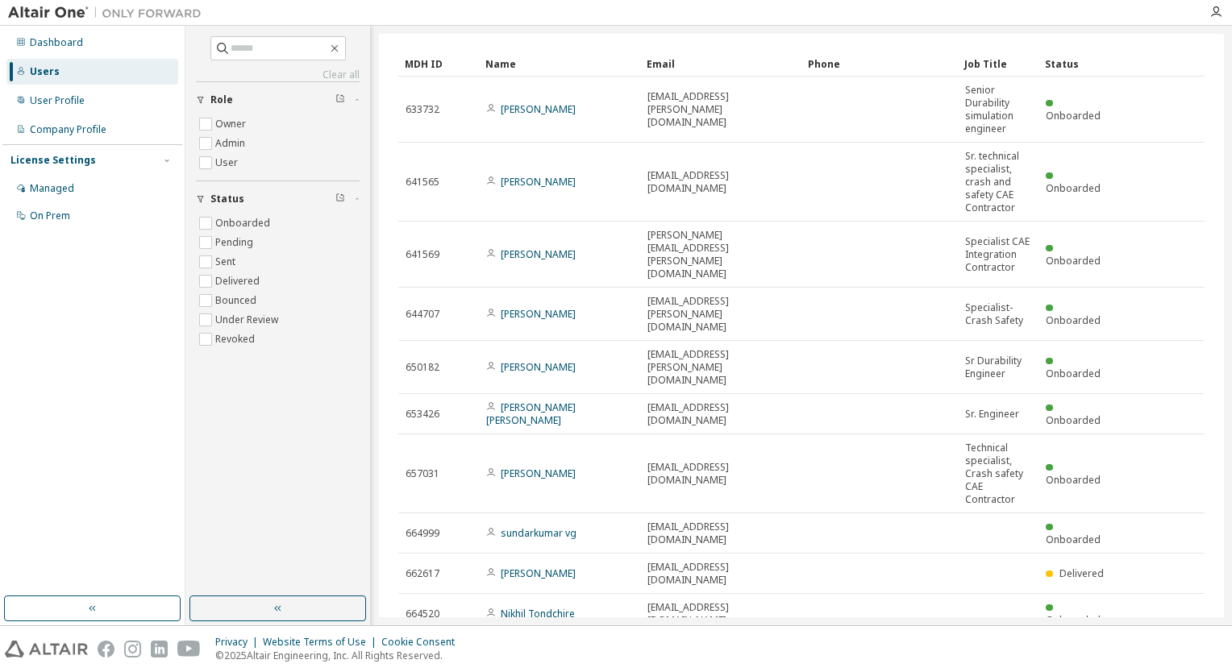
click at [1161, 650] on icon "button" at bounding box center [1163, 654] width 5 height 8
type input "*"
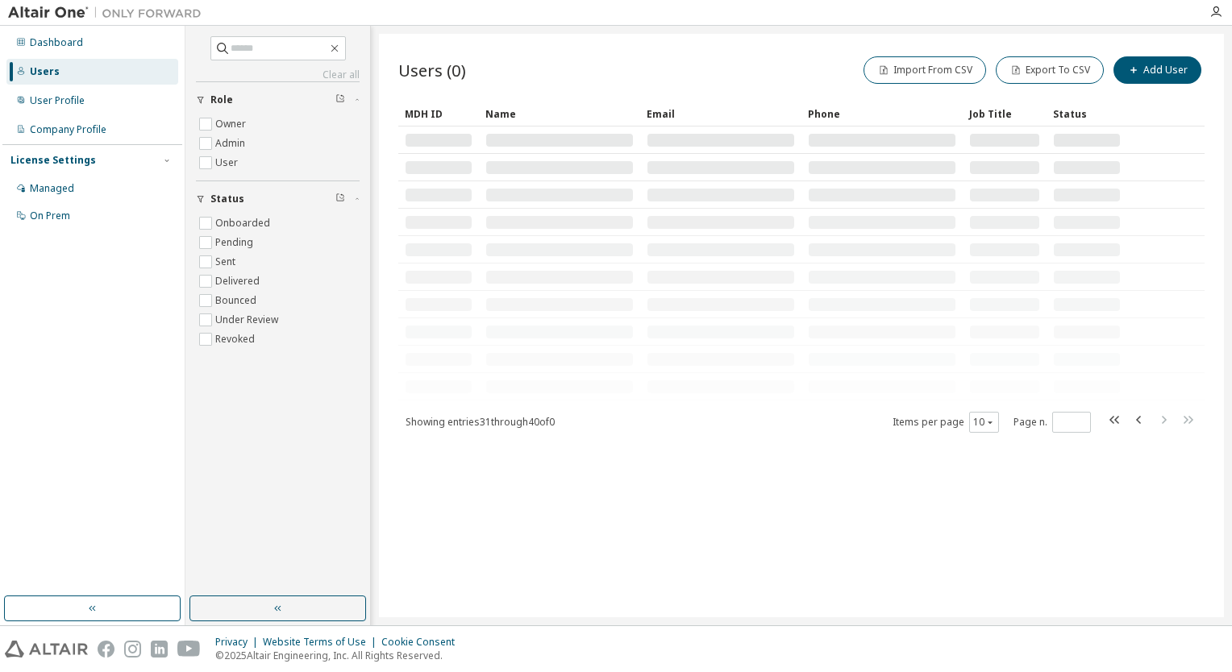
scroll to position [0, 0]
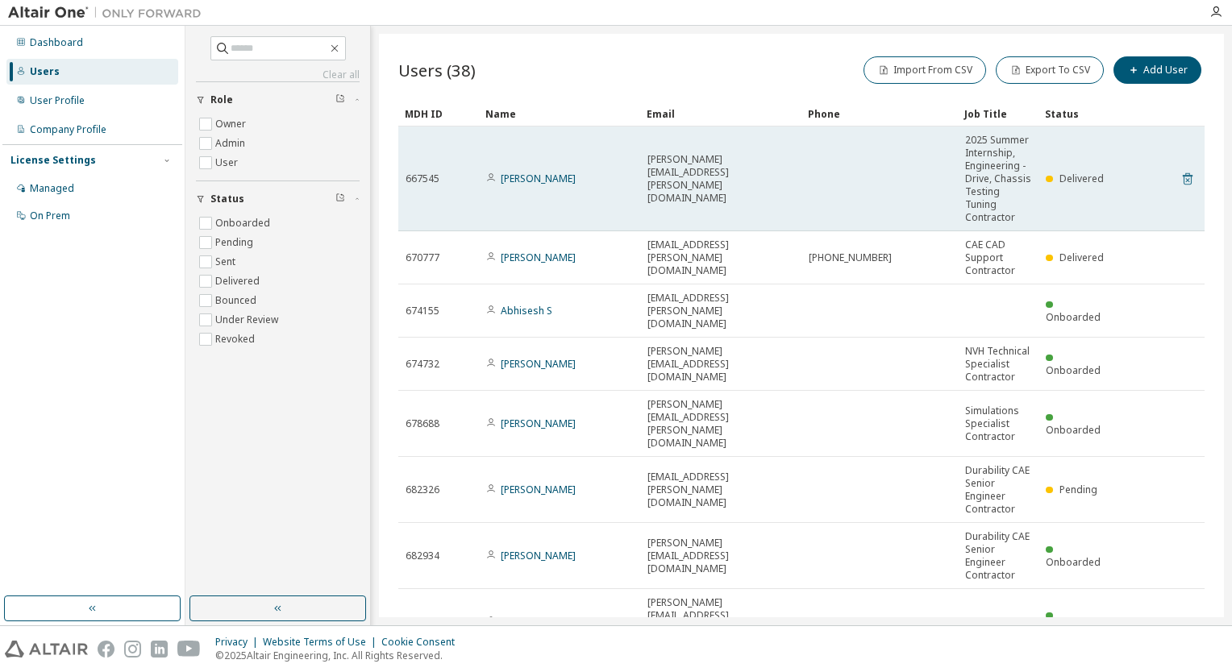
click at [1180, 177] on icon at bounding box center [1187, 178] width 15 height 19
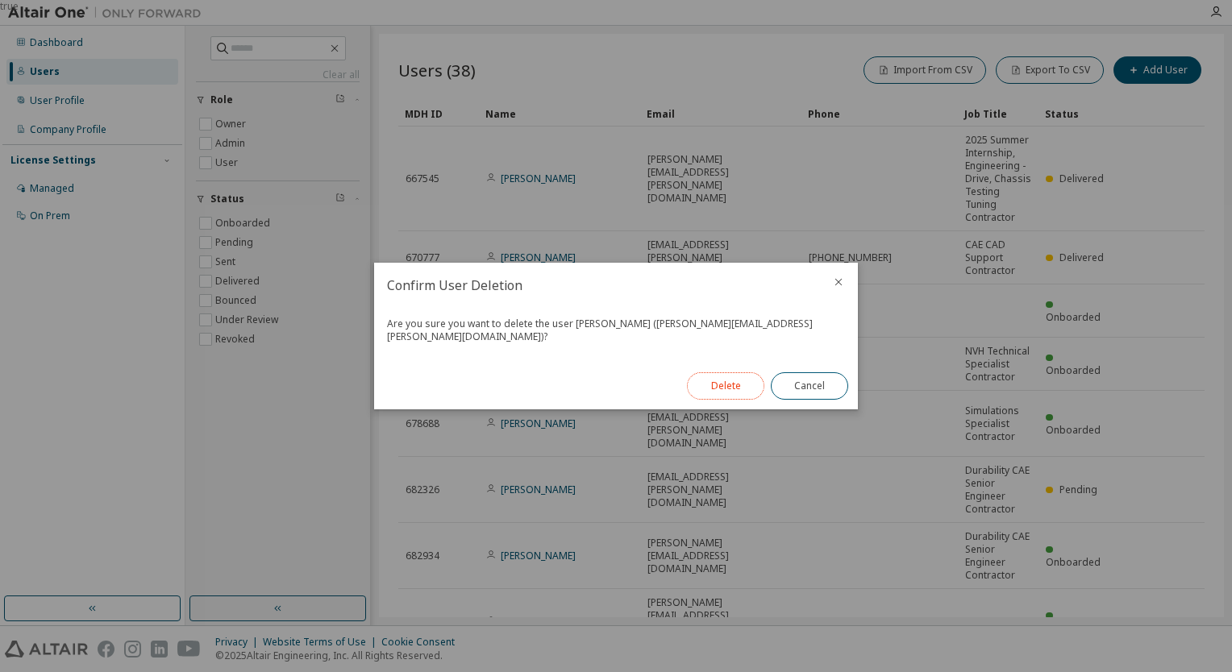
click at [741, 379] on button "Delete" at bounding box center [725, 385] width 77 height 27
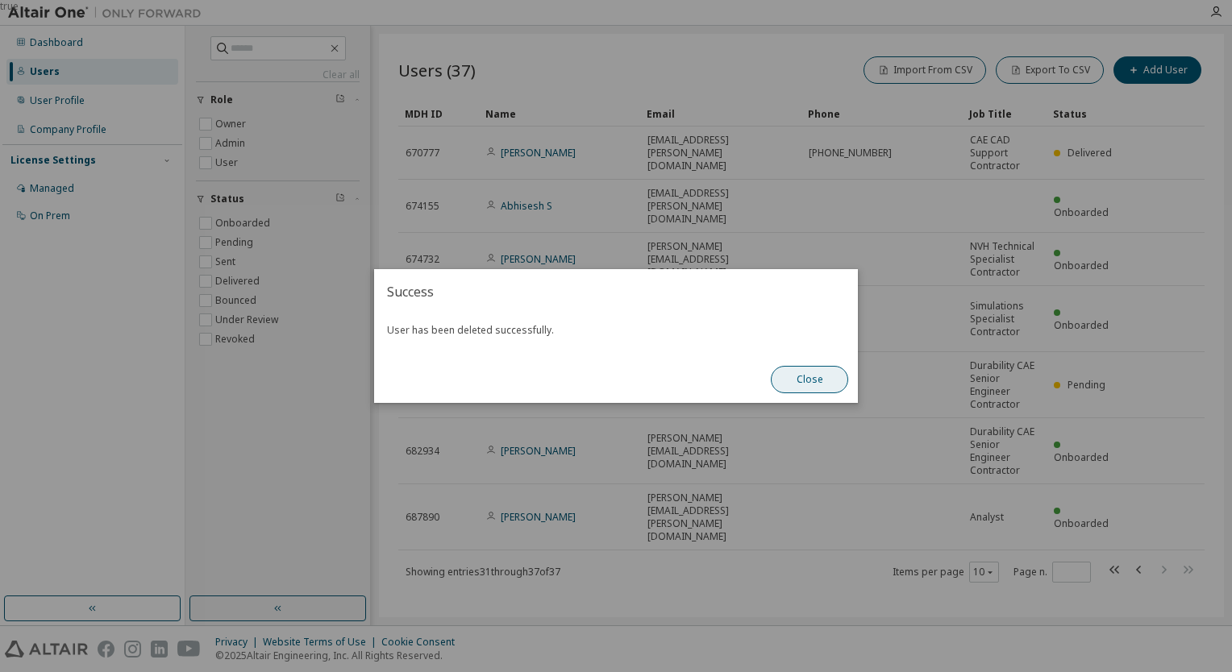
click at [826, 374] on button "Close" at bounding box center [808, 379] width 77 height 27
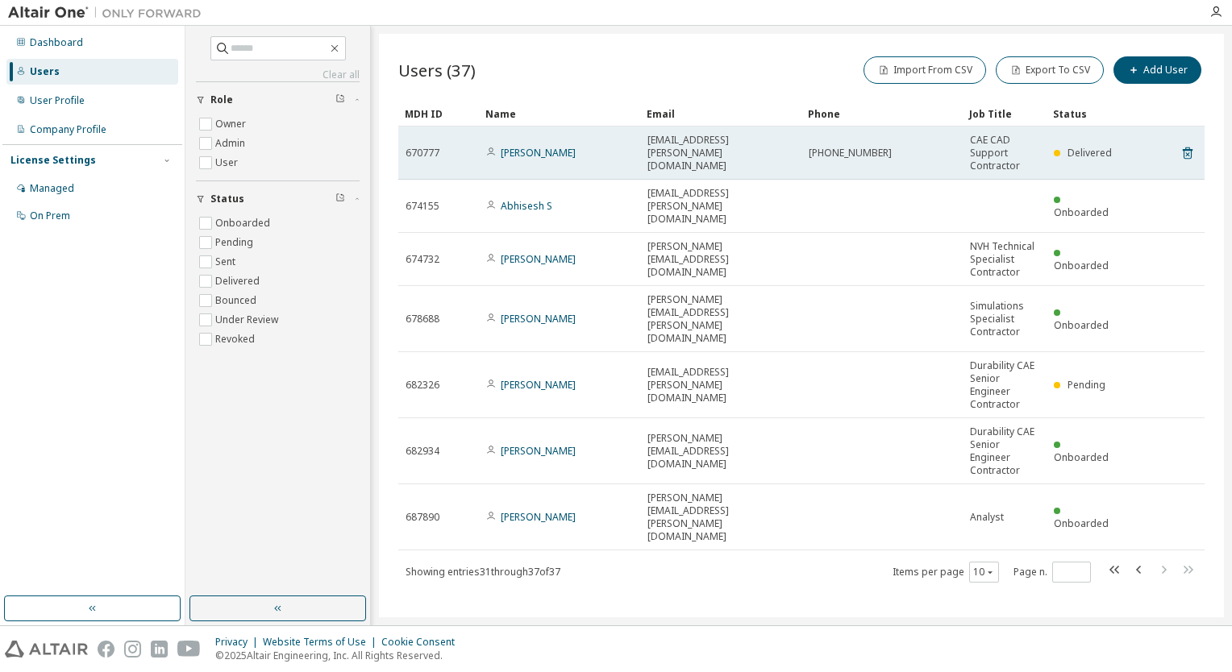
click at [1177, 153] on tr "670777 [PERSON_NAME] [EMAIL_ADDRESS][PERSON_NAME][DOMAIN_NAME] [PHONE_NUMBER] C…" at bounding box center [801, 153] width 806 height 53
click at [1184, 147] on icon at bounding box center [1187, 152] width 15 height 19
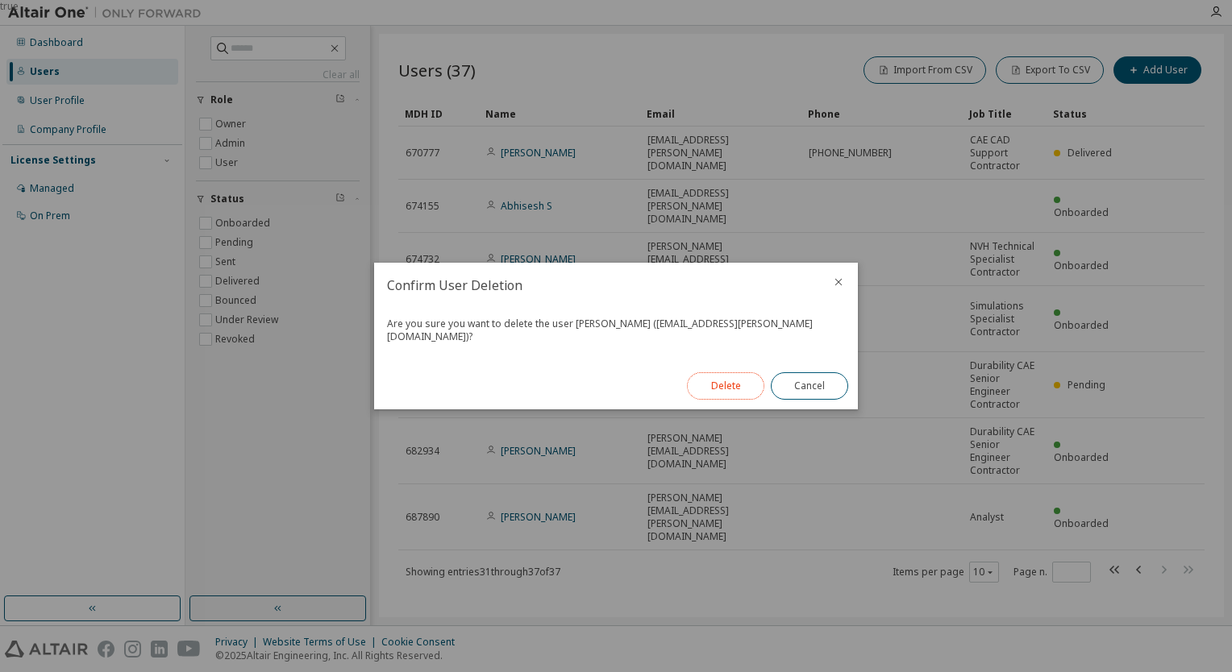
click at [741, 376] on button "Delete" at bounding box center [725, 385] width 77 height 27
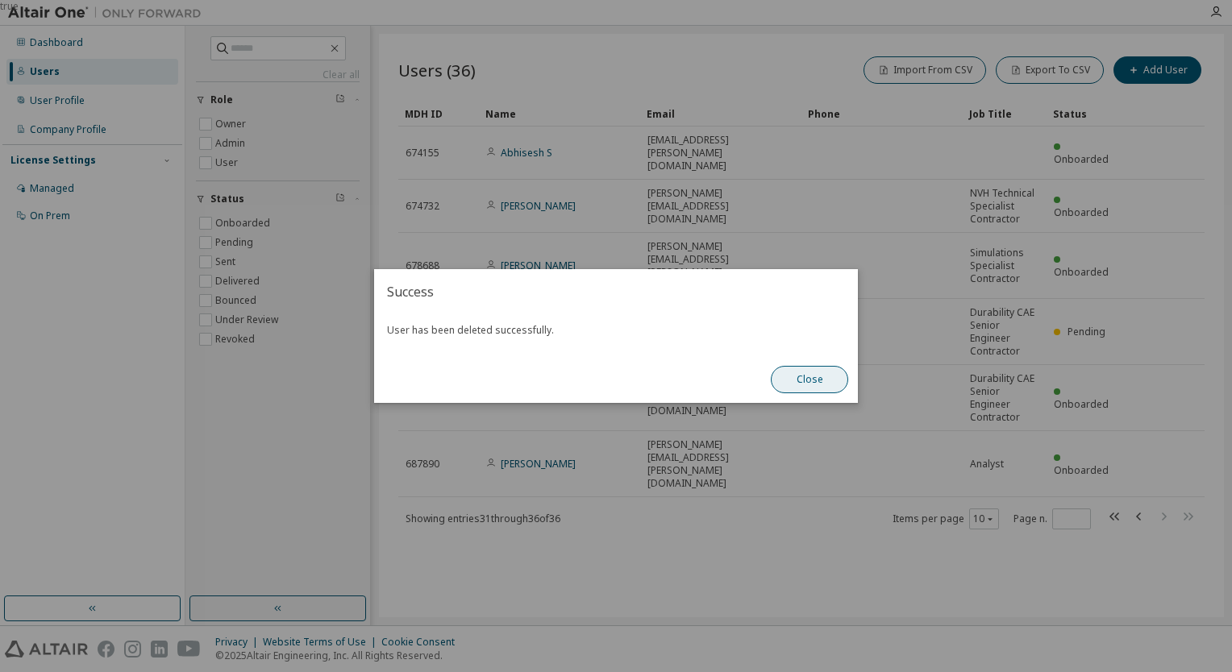
click at [820, 379] on button "Close" at bounding box center [808, 379] width 77 height 27
